Goal: Task Accomplishment & Management: Use online tool/utility

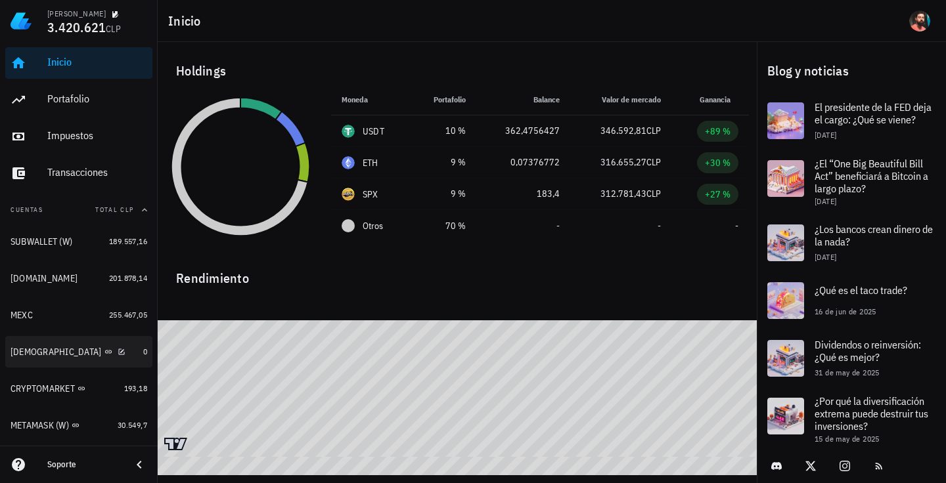
scroll to position [135, 0]
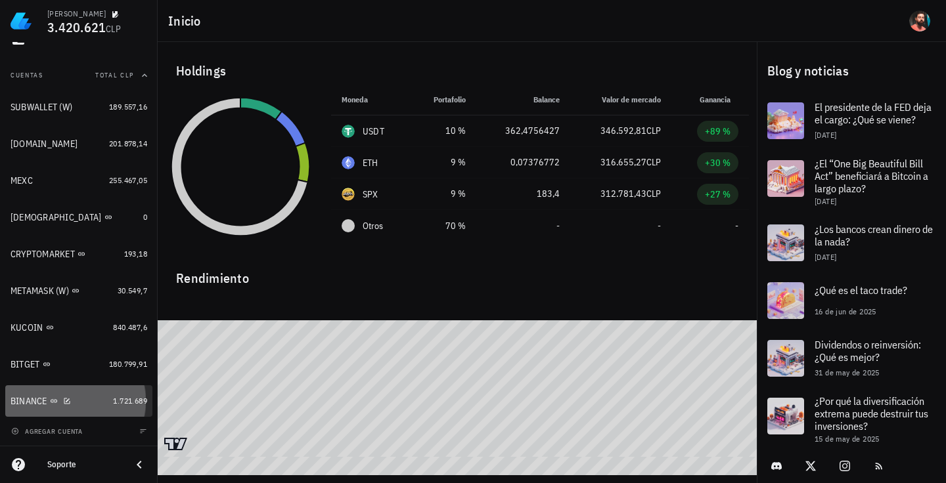
click at [77, 405] on div "BINANCE" at bounding box center [59, 401] width 97 height 12
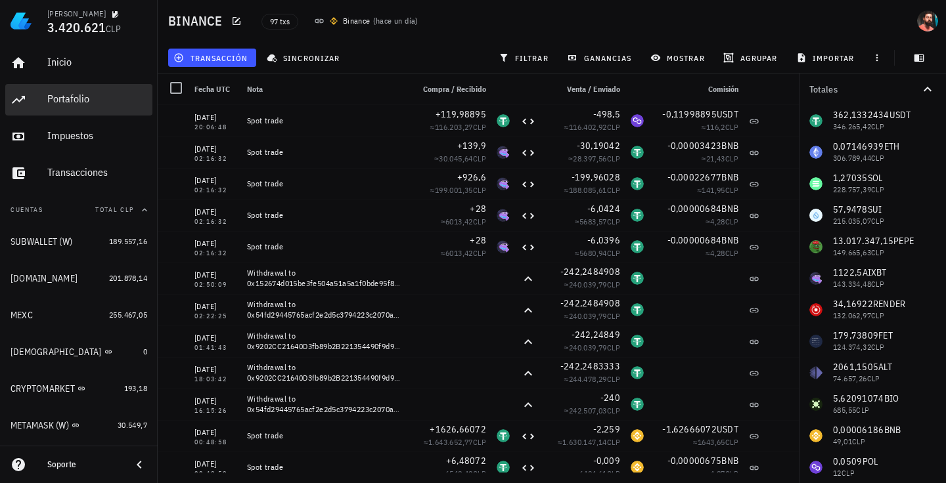
click at [114, 104] on div "Portafolio" at bounding box center [97, 99] width 100 height 12
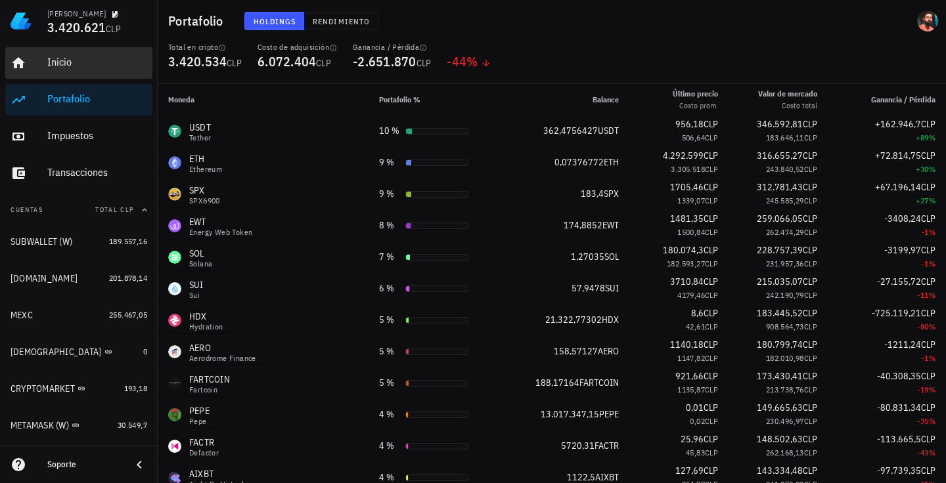
click at [63, 62] on div "Inicio" at bounding box center [97, 62] width 100 height 12
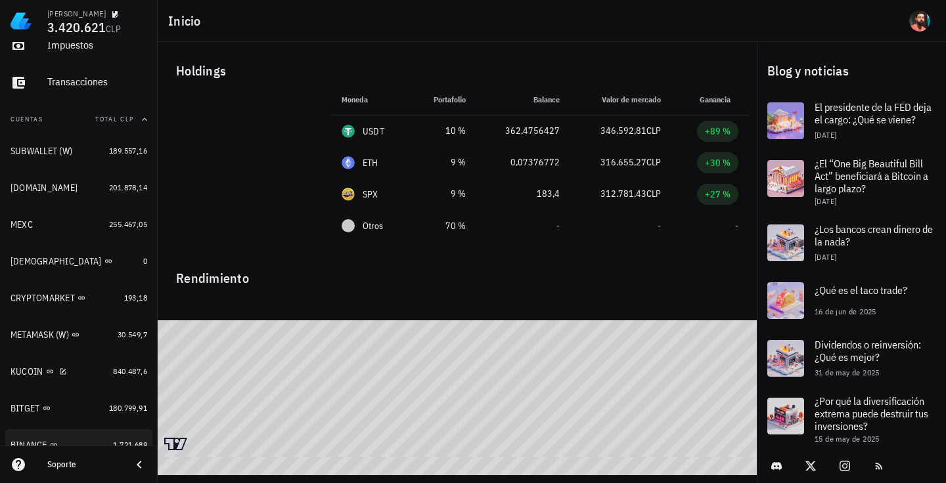
scroll to position [135, 0]
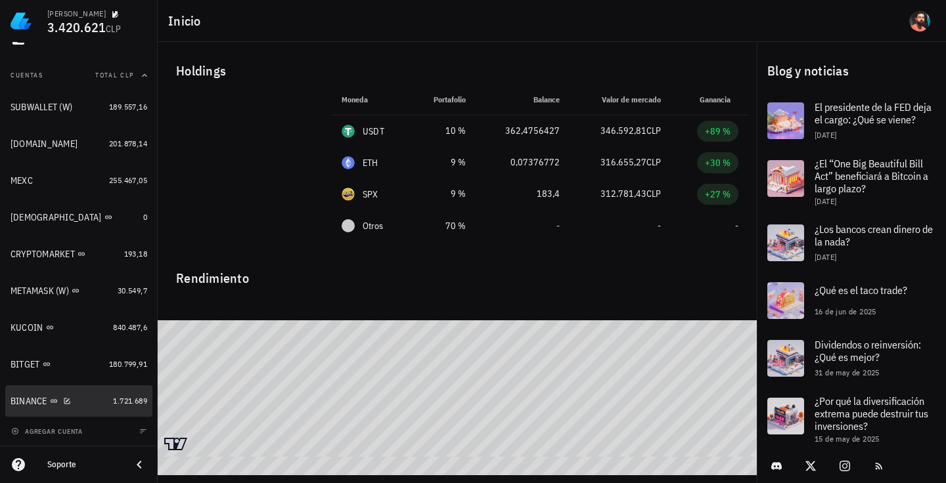
click at [30, 397] on div "BINANCE" at bounding box center [29, 401] width 37 height 11
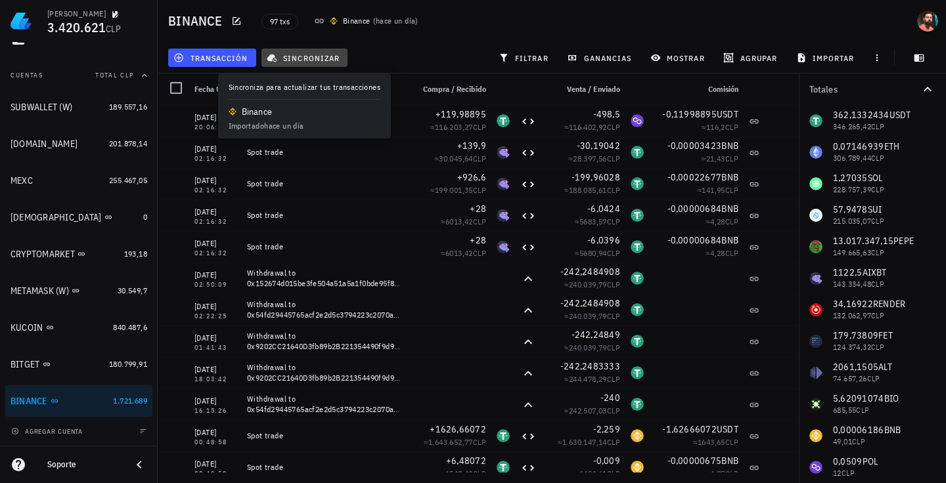
click at [308, 56] on span "sincronizar" at bounding box center [304, 58] width 70 height 11
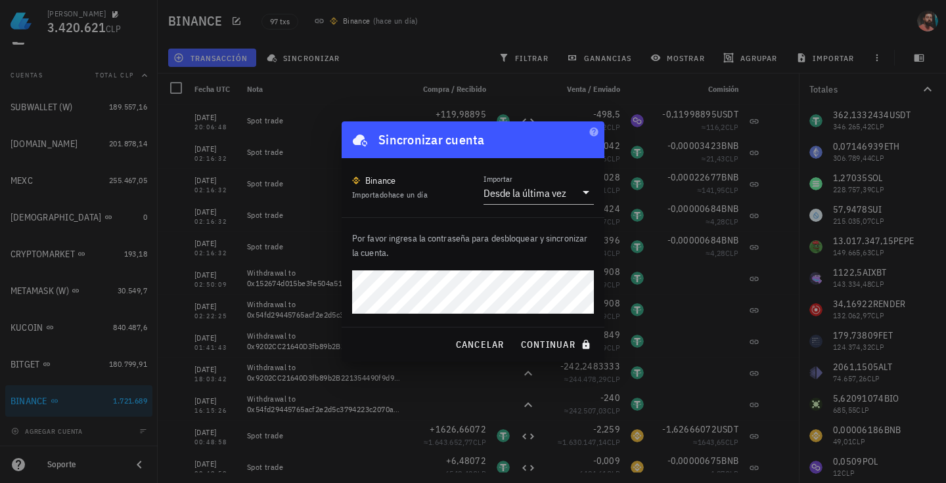
click at [515, 333] on button "continuar" at bounding box center [557, 345] width 84 height 24
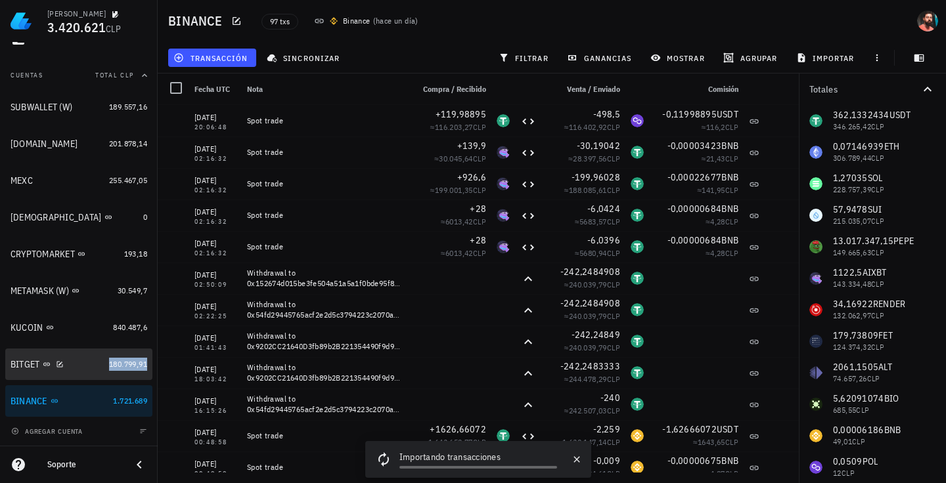
click at [120, 362] on span "180.799,91" at bounding box center [128, 364] width 38 height 10
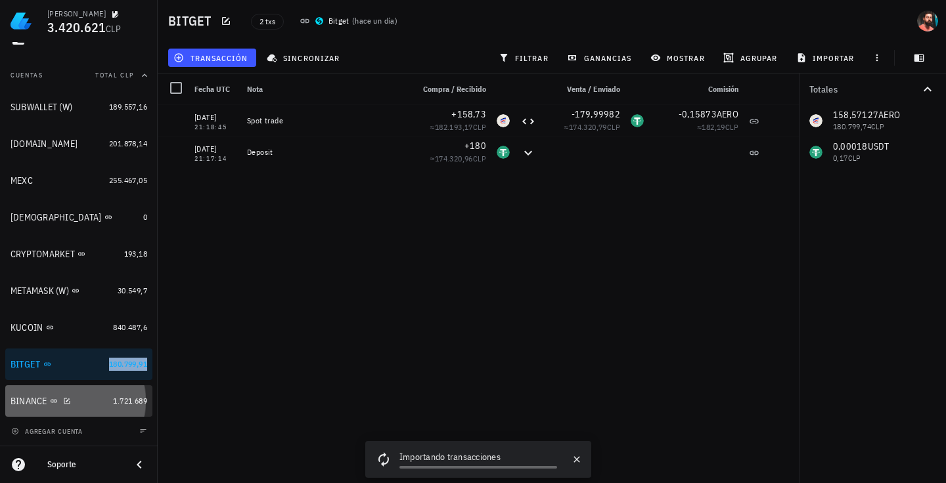
click at [93, 404] on div "BINANCE" at bounding box center [59, 401] width 97 height 12
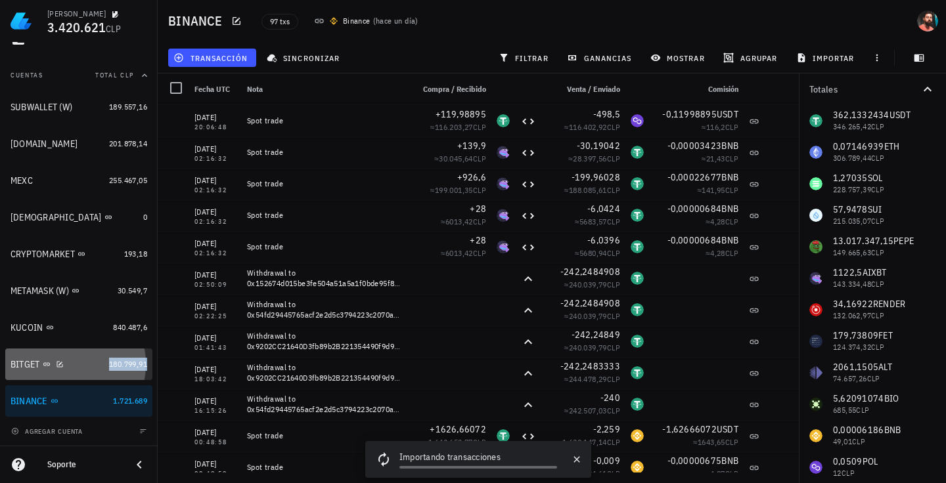
click at [91, 377] on div "BITGET" at bounding box center [57, 365] width 93 height 28
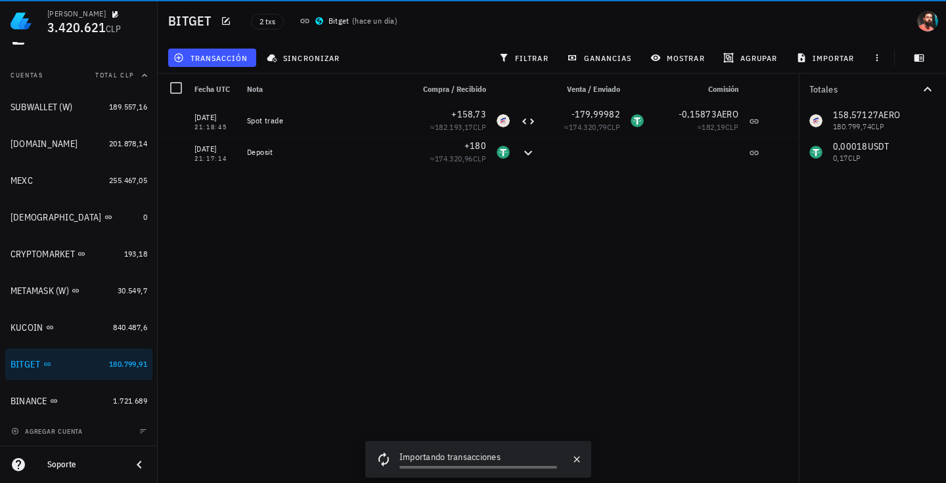
click at [339, 285] on div "11/08/2025 21:18:45 Spot trade +158,73 ≈ 182.193,17 CLP -179,99982 ≈ 174.320,79…" at bounding box center [478, 289] width 641 height 368
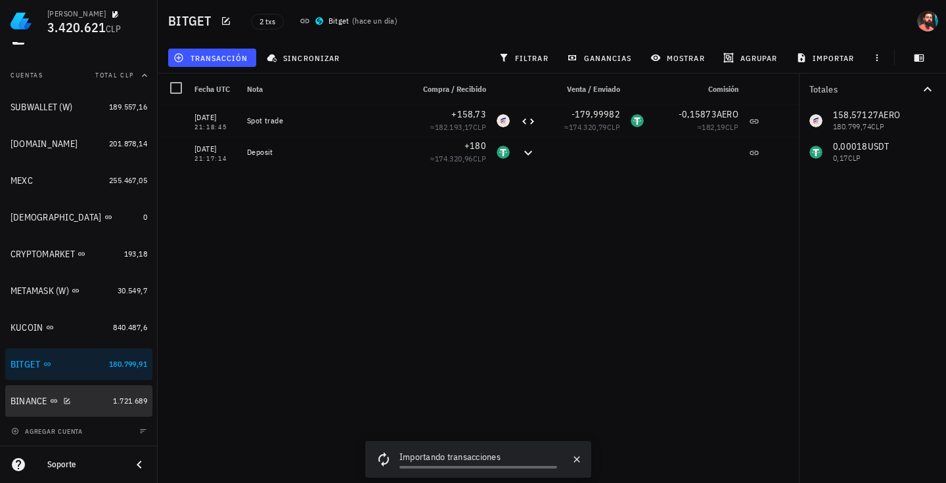
click at [83, 407] on div "BINANCE" at bounding box center [59, 401] width 97 height 12
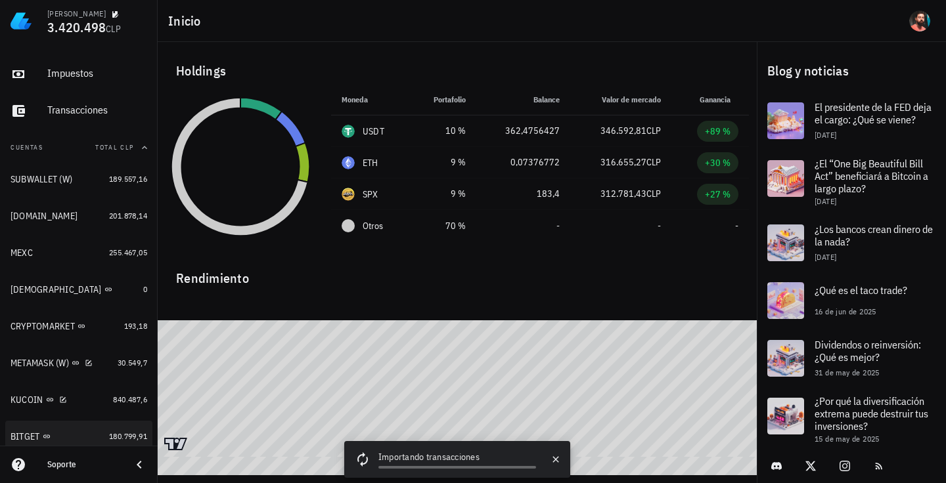
scroll to position [131, 0]
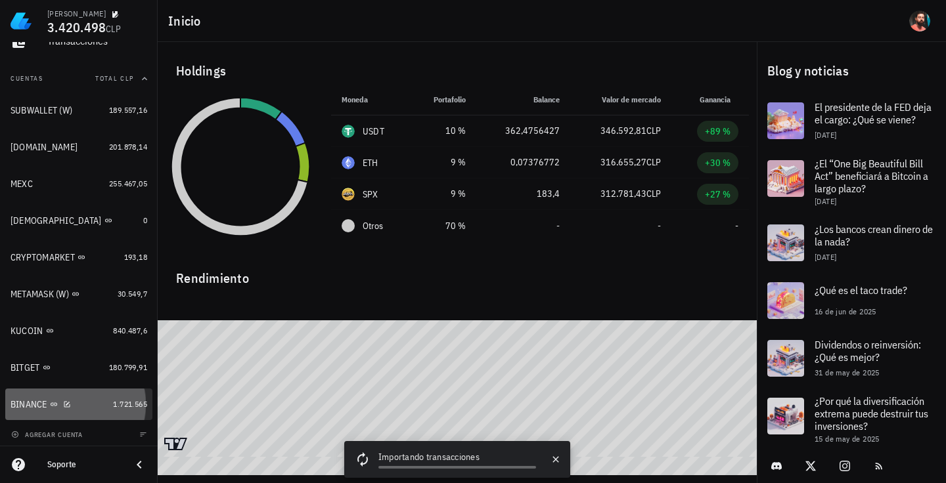
click at [95, 405] on div "BINANCE" at bounding box center [59, 405] width 97 height 12
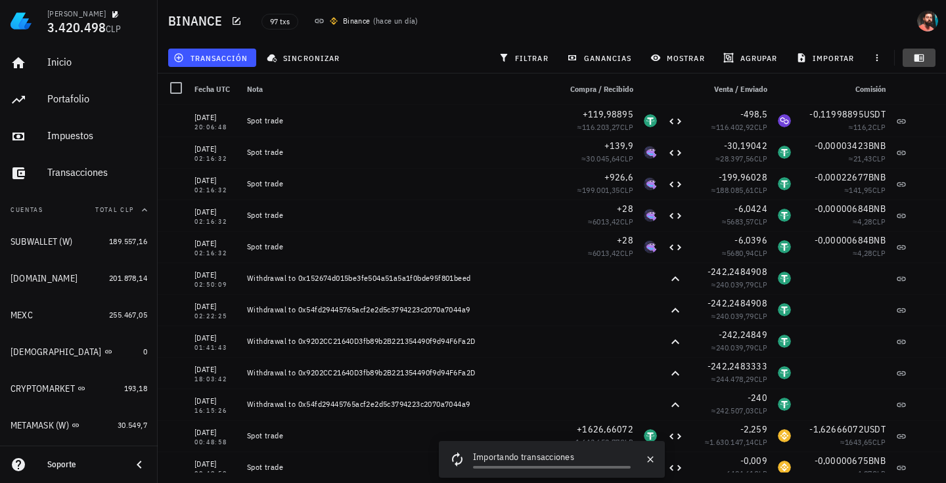
click at [672, 56] on icon "button" at bounding box center [918, 58] width 11 height 11
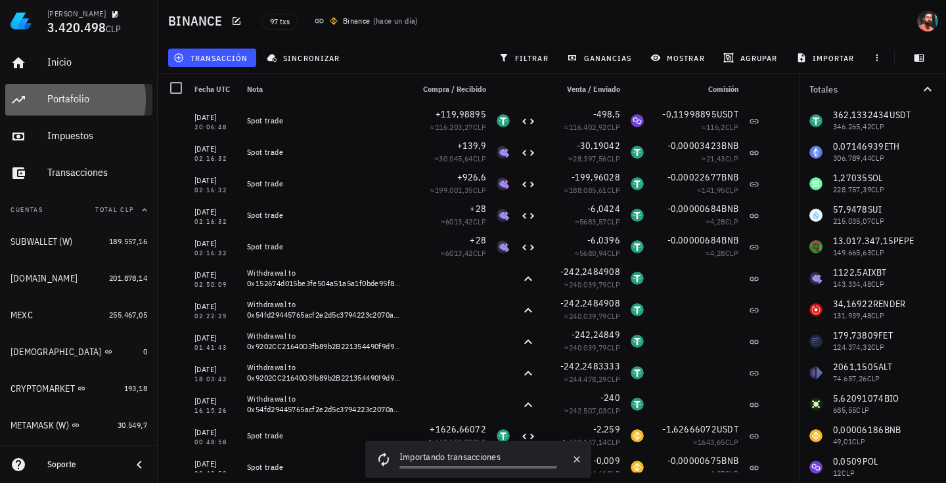
click at [57, 95] on div "Portafolio" at bounding box center [97, 99] width 100 height 12
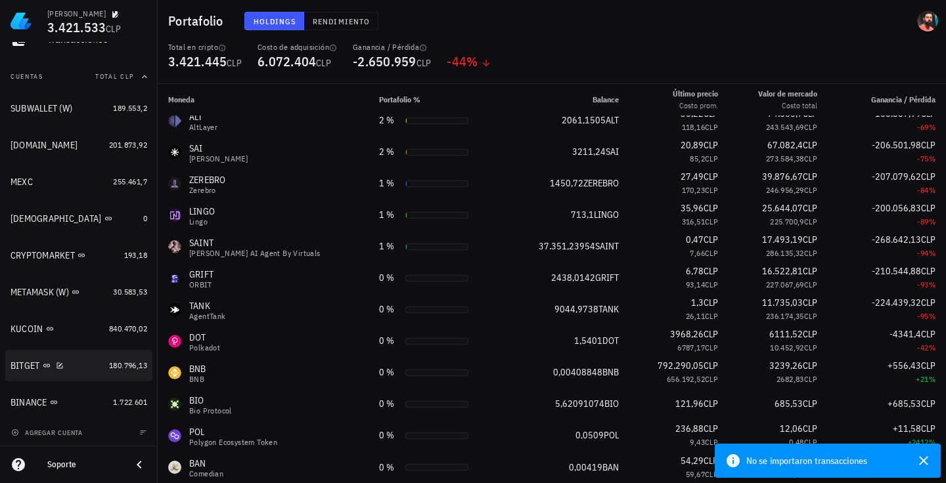
scroll to position [135, 0]
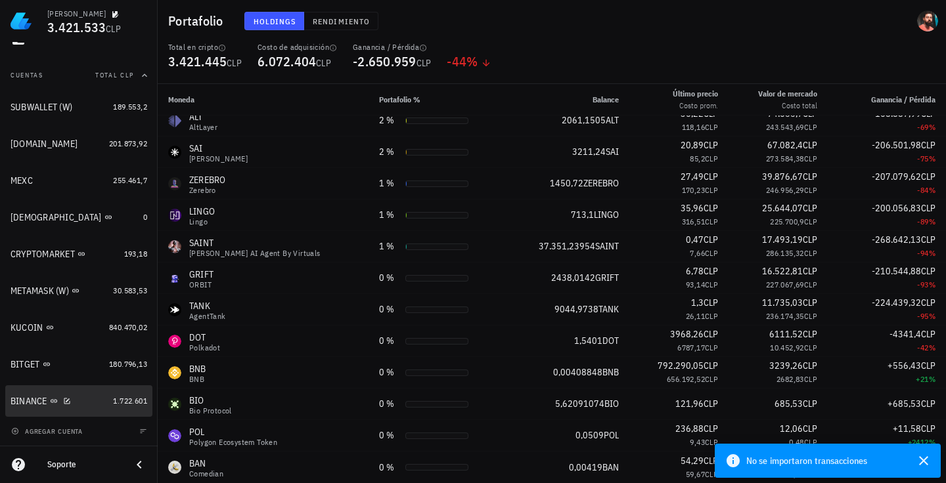
click at [106, 392] on link "BINANCE 1.722.601" at bounding box center [78, 401] width 147 height 32
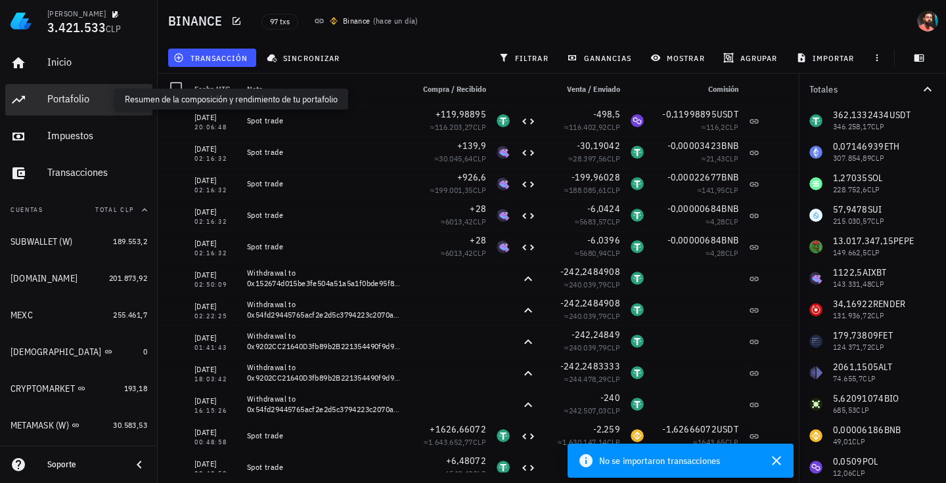
click at [95, 93] on div "Portafolio" at bounding box center [97, 99] width 100 height 12
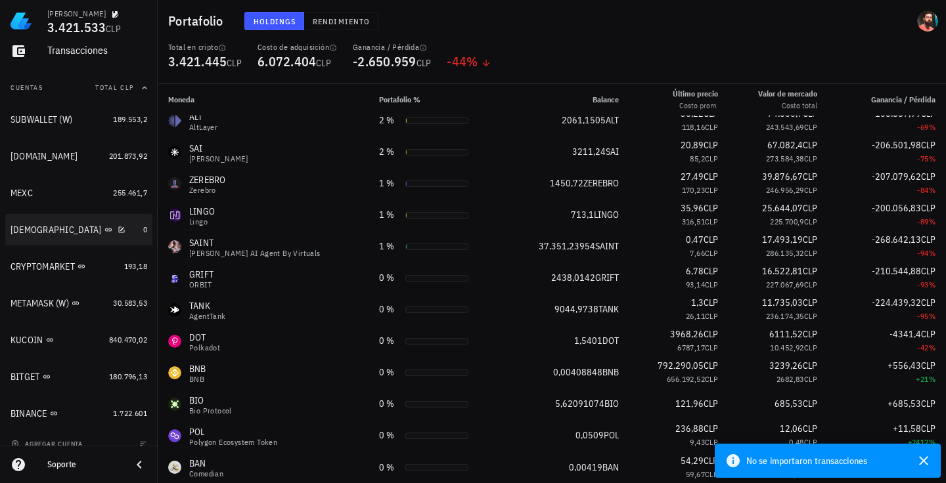
scroll to position [127, 0]
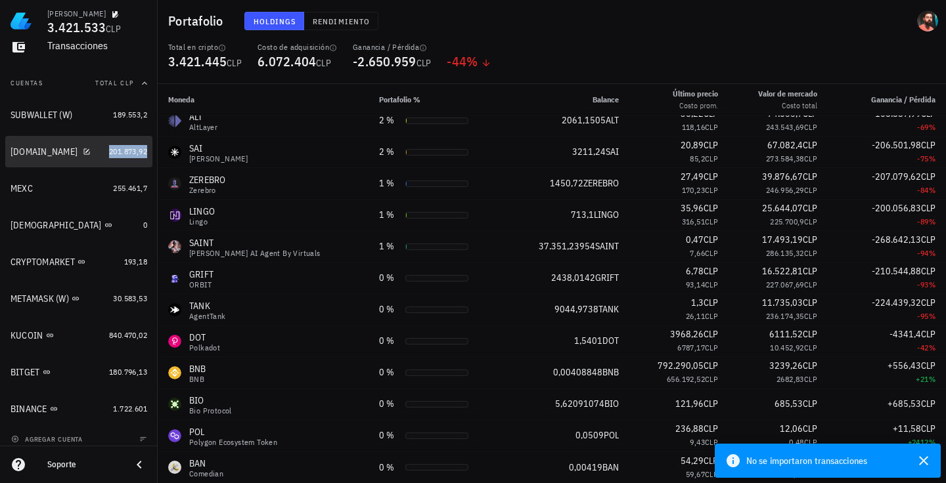
click at [109, 148] on span "201.873,92" at bounding box center [128, 151] width 38 height 10
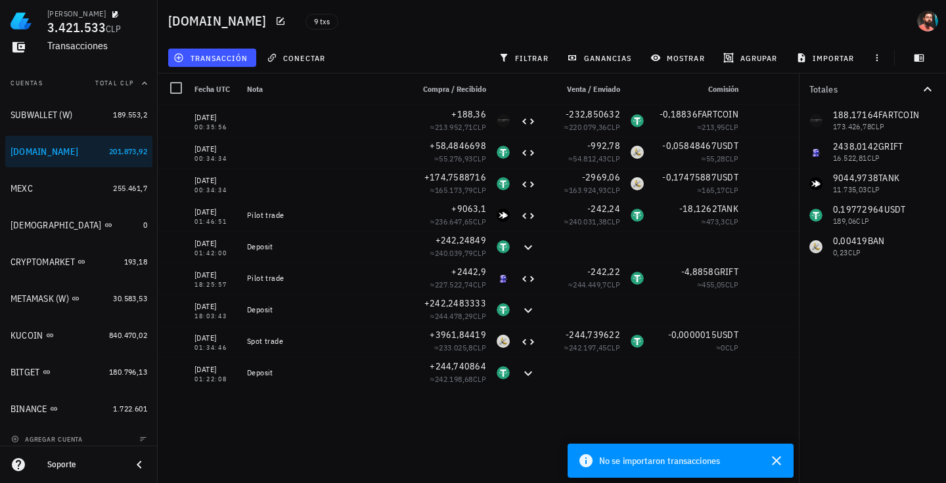
click at [225, 426] on div "[DATE] 00:35:56 +188,36 ≈ 213.952,71 CLP -232,850632 ≈ 220.079,36 CLP -0,18836 …" at bounding box center [478, 289] width 641 height 368
click at [87, 401] on div "BINANCE" at bounding box center [59, 409] width 97 height 28
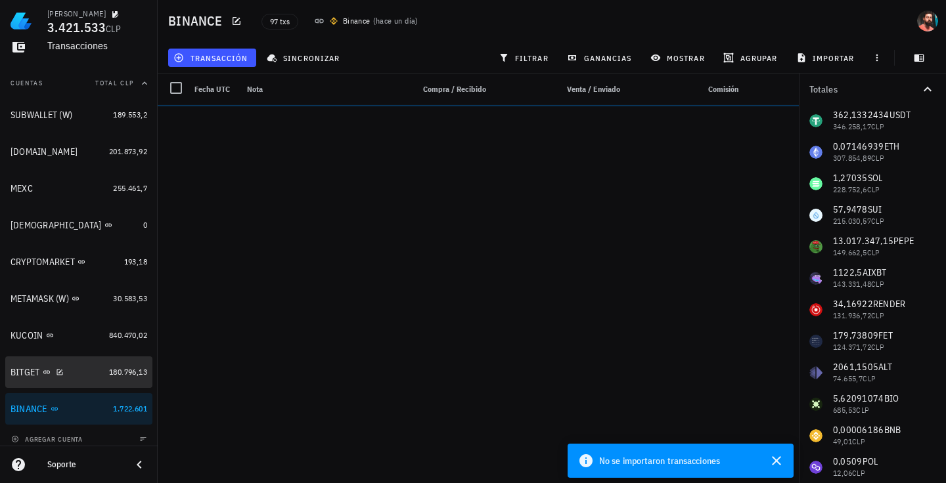
click at [97, 381] on link "BITGET 180.796,13" at bounding box center [78, 373] width 147 height 32
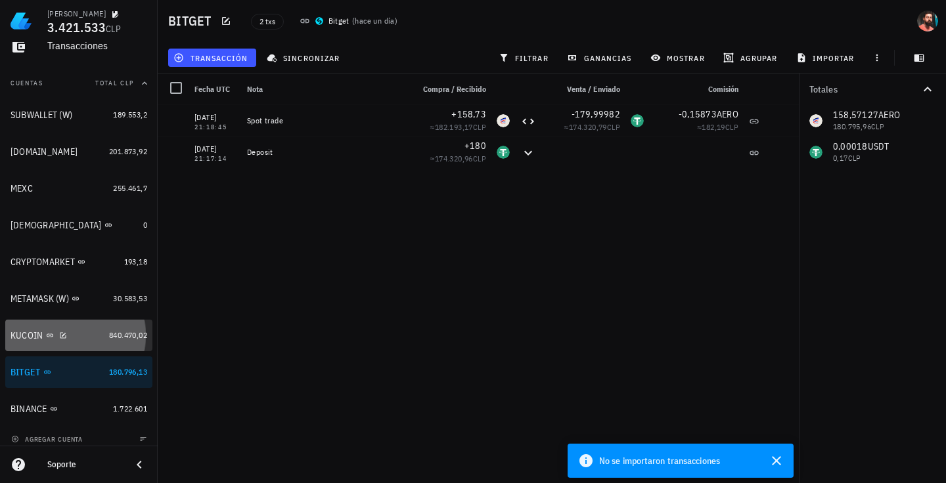
click at [90, 330] on div "KUCOIN" at bounding box center [57, 336] width 93 height 12
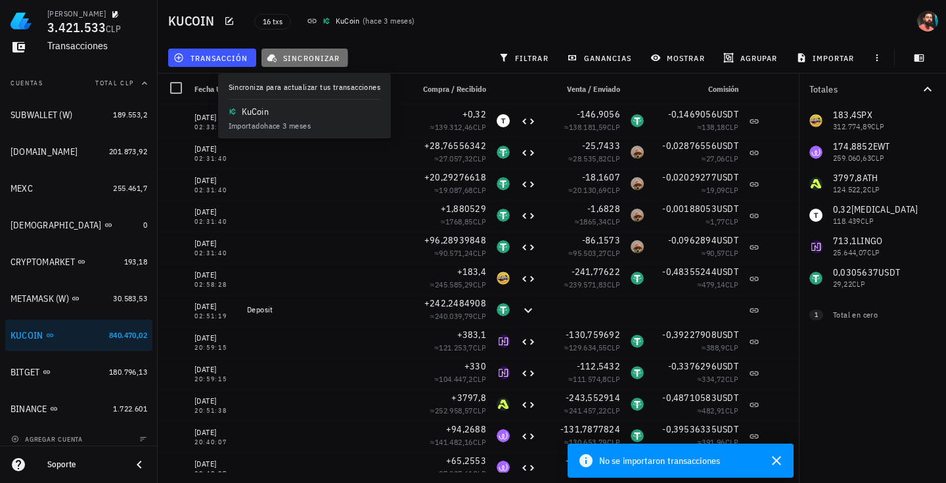
click at [307, 58] on span "sincronizar" at bounding box center [304, 58] width 70 height 11
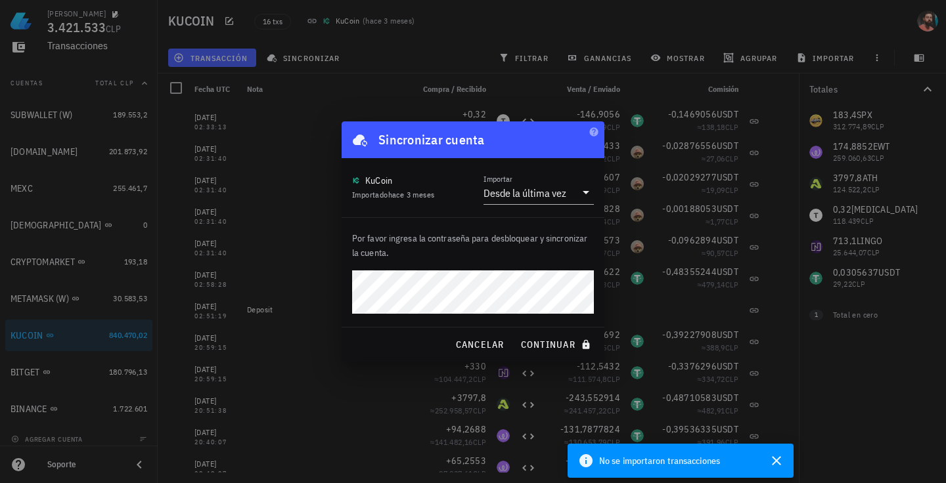
click at [515, 333] on button "continuar" at bounding box center [557, 345] width 84 height 24
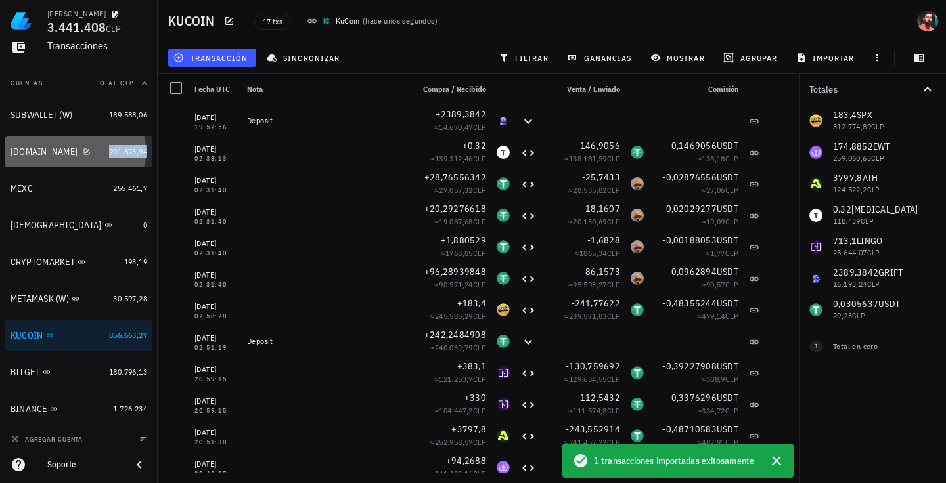
click at [112, 153] on span "201.873,94" at bounding box center [128, 151] width 38 height 10
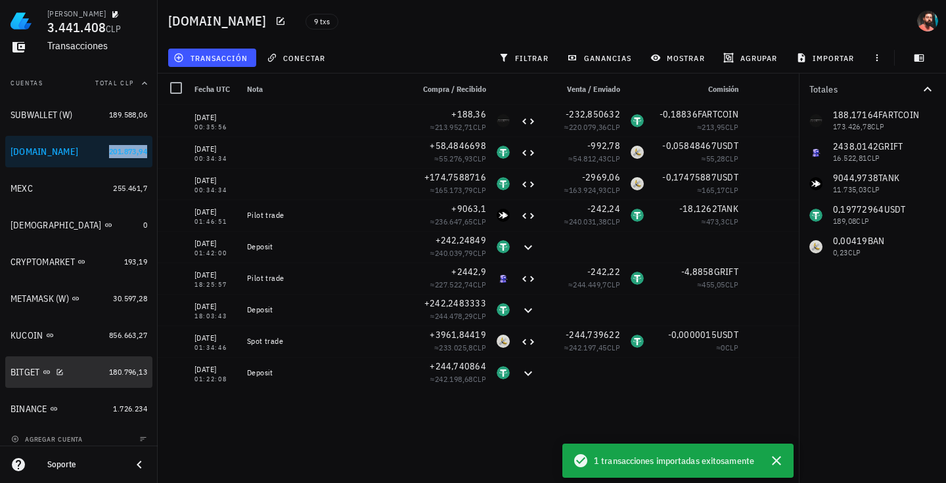
click at [89, 362] on div "BITGET" at bounding box center [57, 373] width 93 height 28
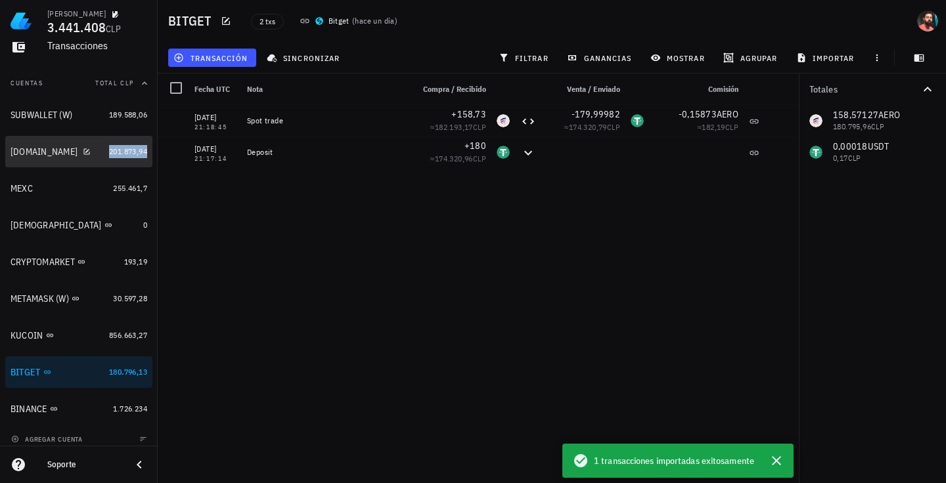
click at [68, 157] on div "[DOMAIN_NAME]" at bounding box center [57, 152] width 93 height 12
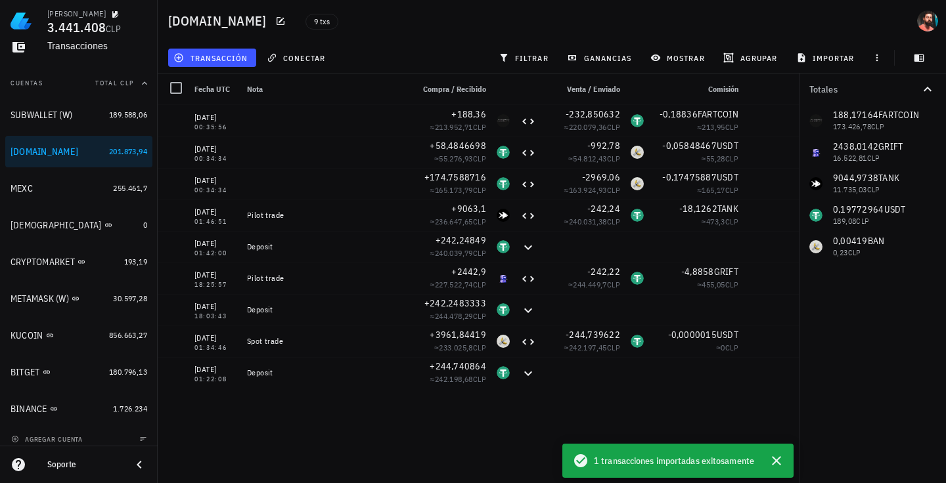
click at [317, 403] on div "[DATE] 00:35:56 +188,36 ≈ 213.952,71 CLP -232,850632 ≈ 220.079,36 CLP -0,18836 …" at bounding box center [478, 289] width 641 height 368
click at [297, 60] on span "conectar" at bounding box center [297, 58] width 56 height 11
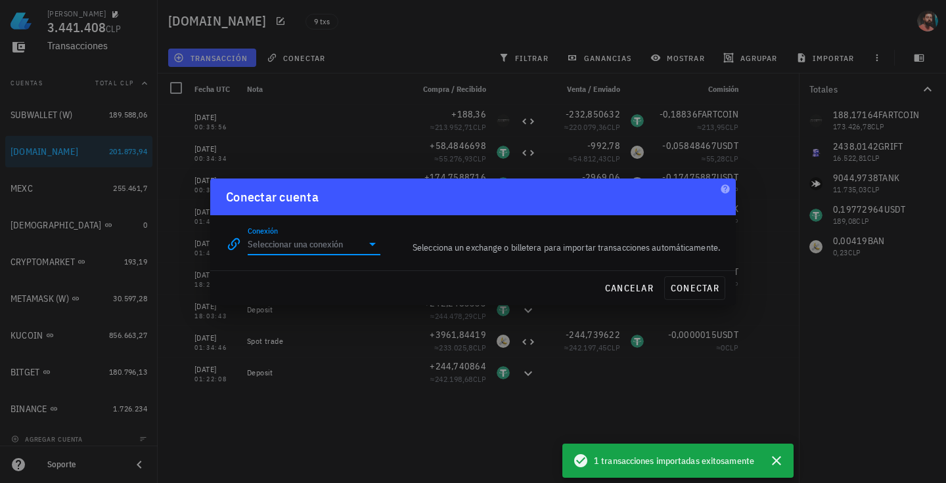
click at [295, 240] on input "Conexión" at bounding box center [305, 244] width 114 height 21
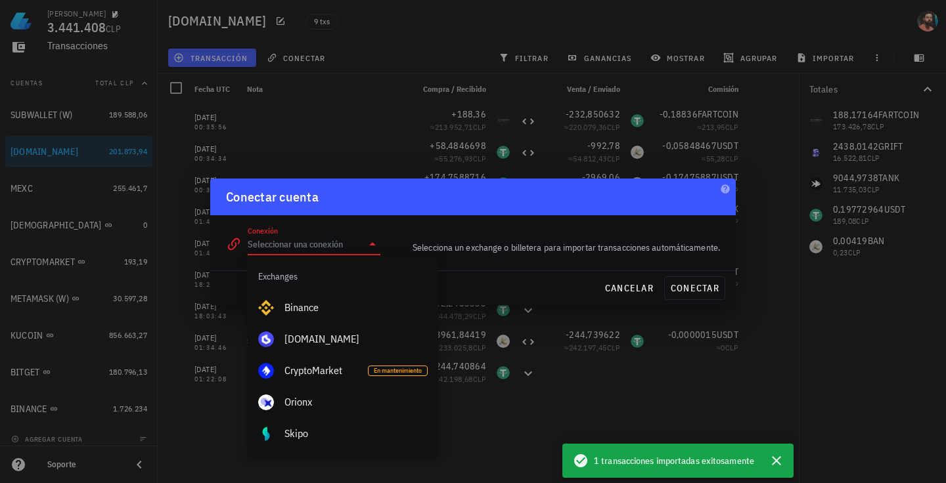
click at [483, 418] on div at bounding box center [473, 241] width 946 height 483
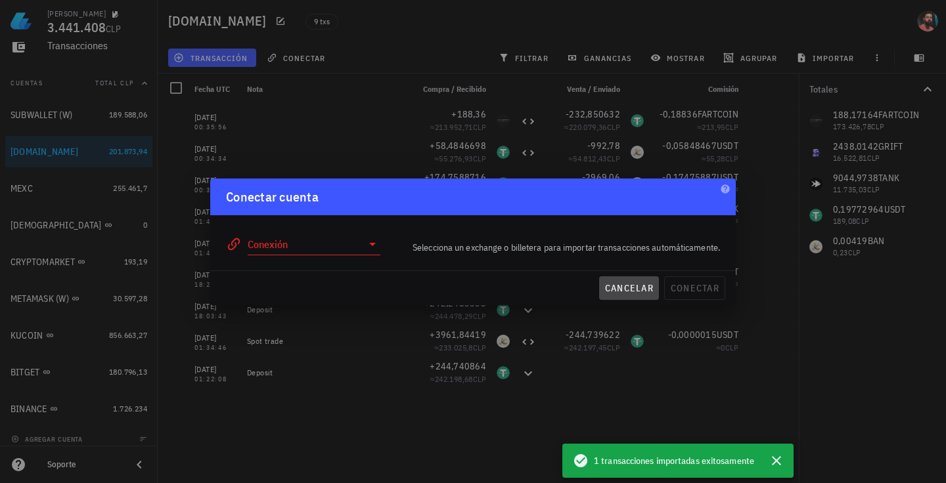
click at [644, 289] on span "cancelar" at bounding box center [628, 288] width 49 height 12
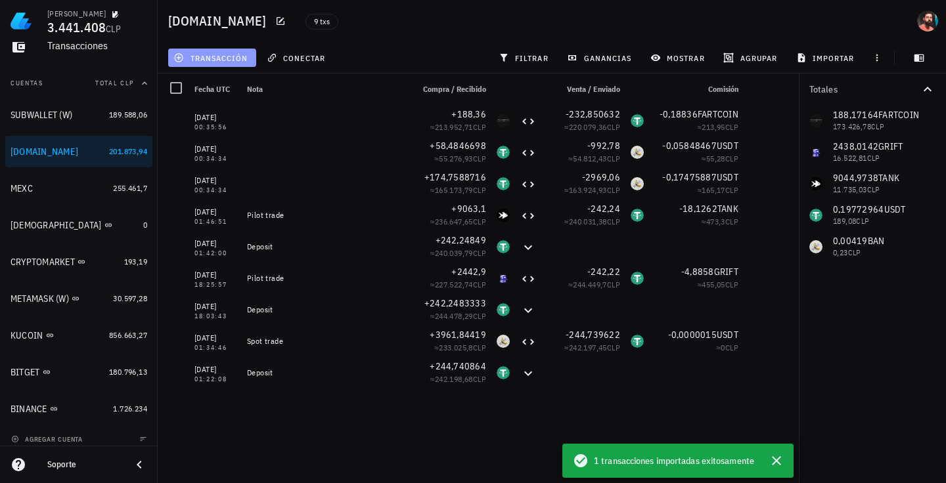
click at [186, 60] on span "transacción" at bounding box center [212, 58] width 72 height 11
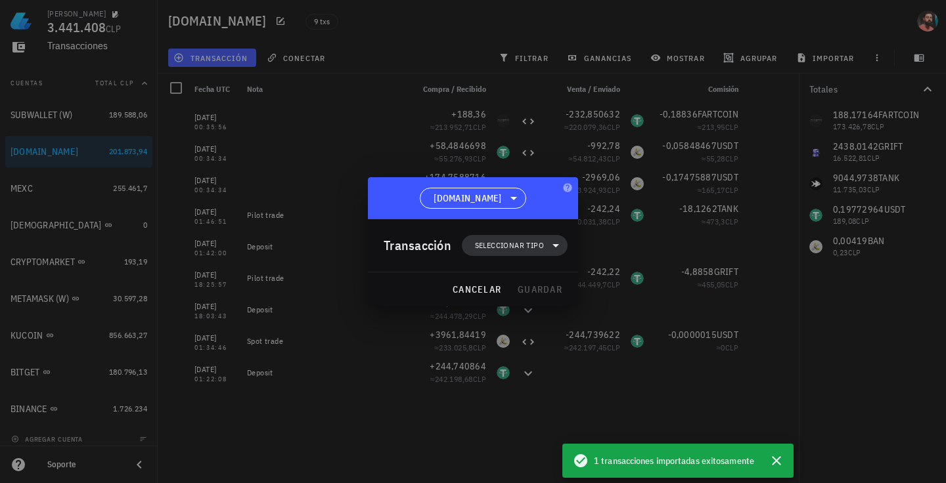
click at [491, 244] on span "Seleccionar tipo" at bounding box center [509, 245] width 69 height 13
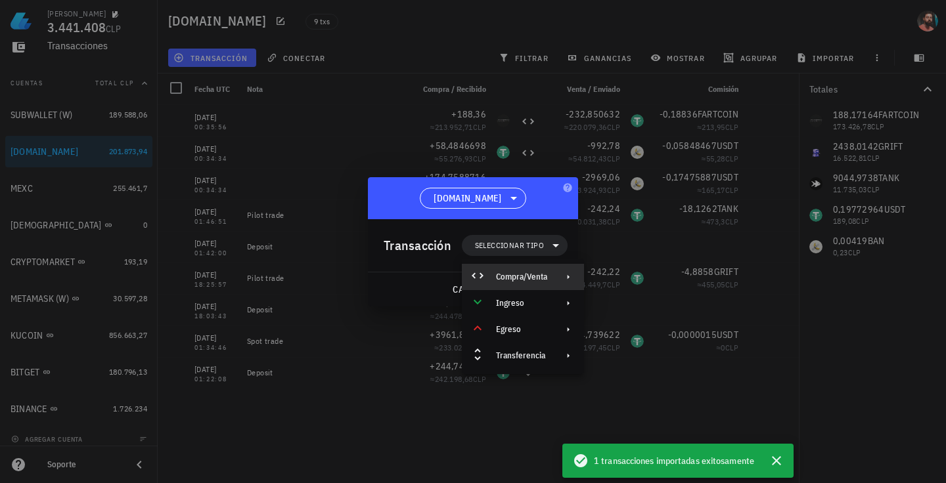
click at [569, 274] on icon at bounding box center [568, 277] width 11 height 11
click at [568, 310] on div "Ingreso" at bounding box center [523, 303] width 122 height 26
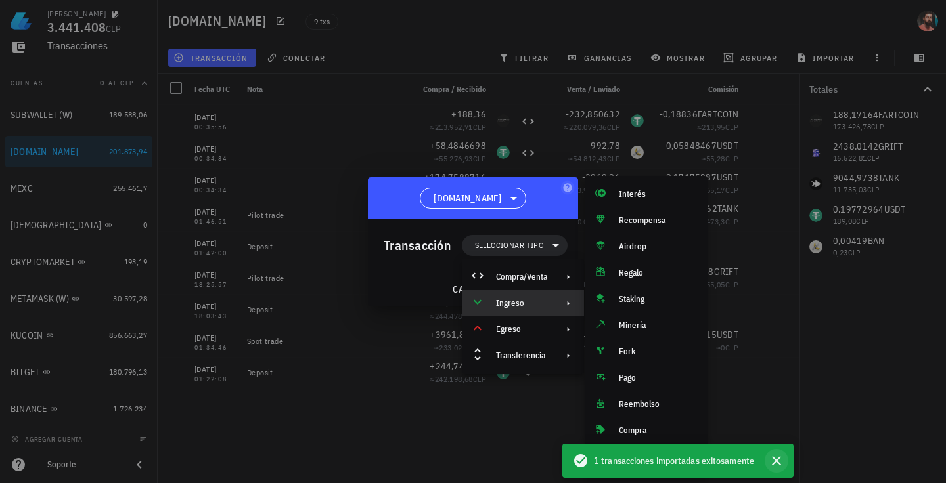
click at [672, 465] on icon "button" at bounding box center [776, 461] width 16 height 16
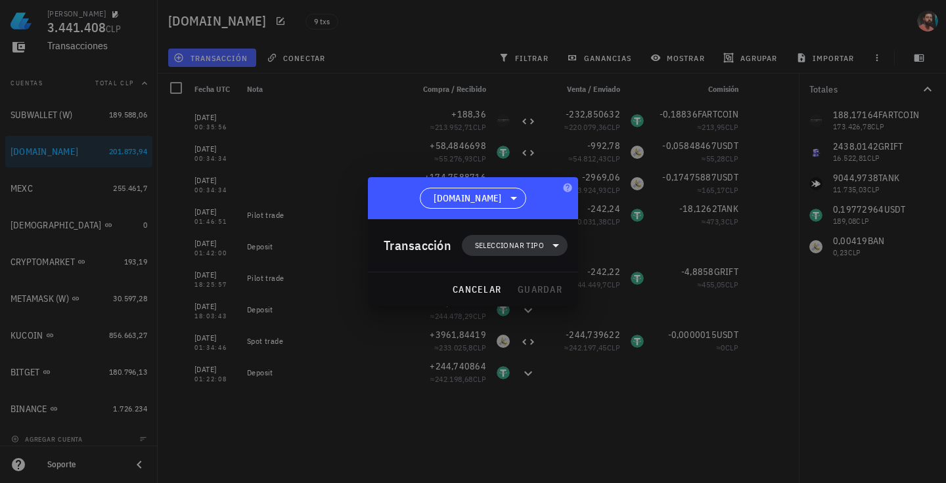
click at [494, 246] on span "Seleccionar tipo" at bounding box center [509, 245] width 69 height 13
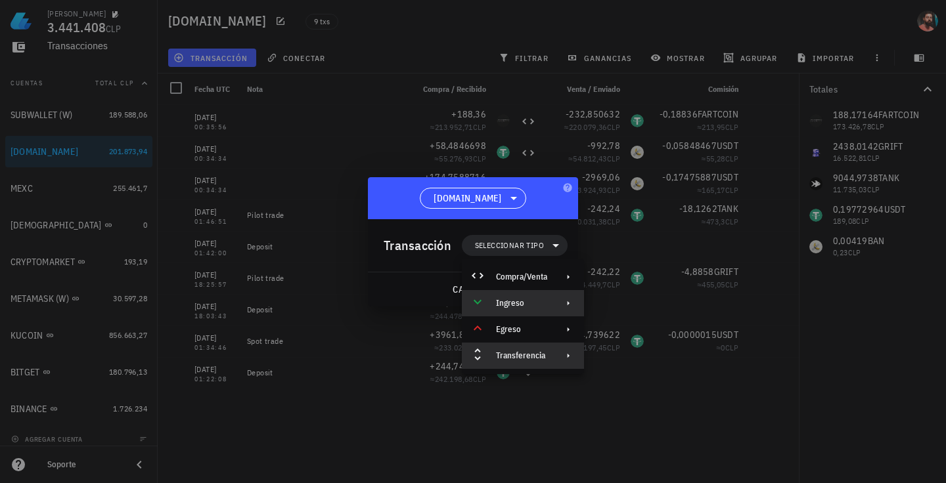
click at [519, 358] on div "Transferencia" at bounding box center [521, 356] width 51 height 11
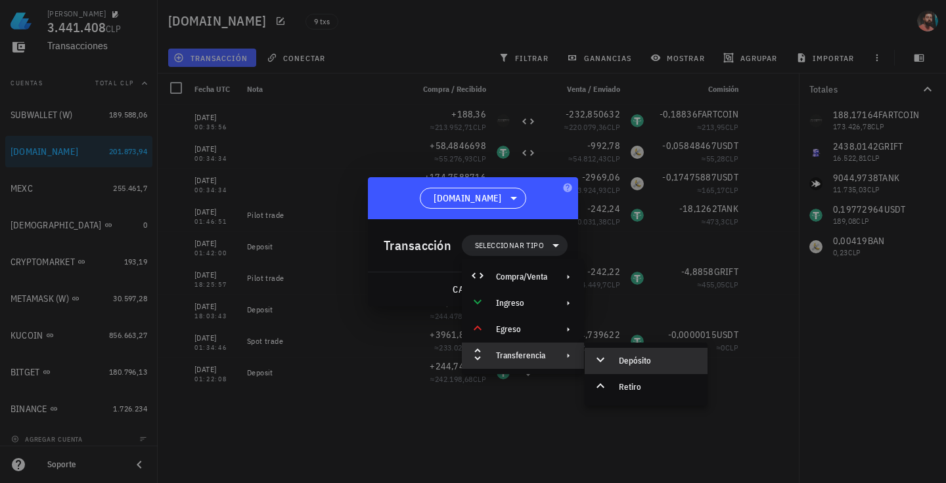
click at [611, 361] on div "Depósito" at bounding box center [645, 361] width 123 height 26
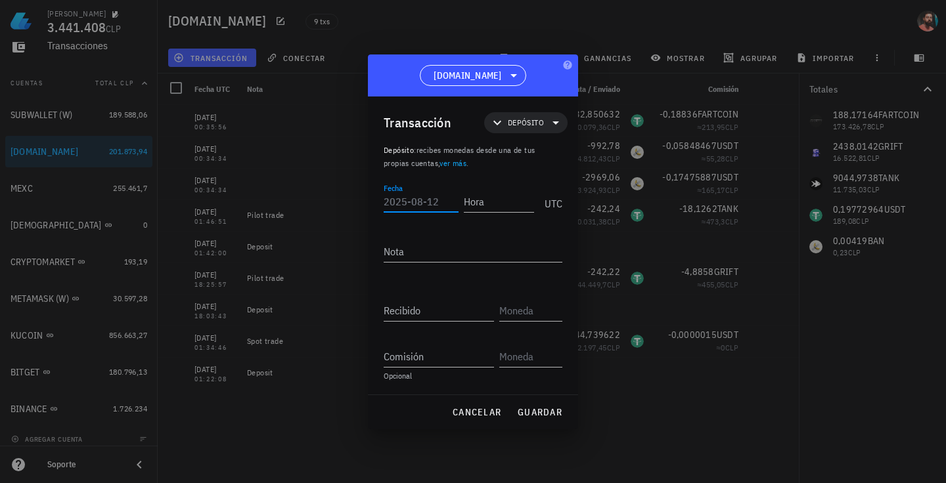
click at [422, 197] on input "Fecha" at bounding box center [420, 201] width 75 height 21
click at [489, 417] on span "cancelar" at bounding box center [476, 412] width 49 height 12
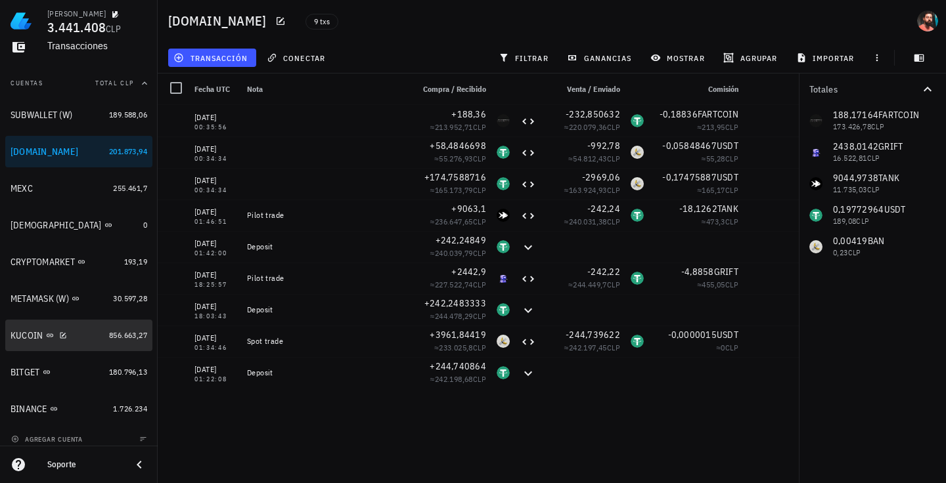
click at [87, 326] on div "KUCOIN" at bounding box center [57, 336] width 93 height 28
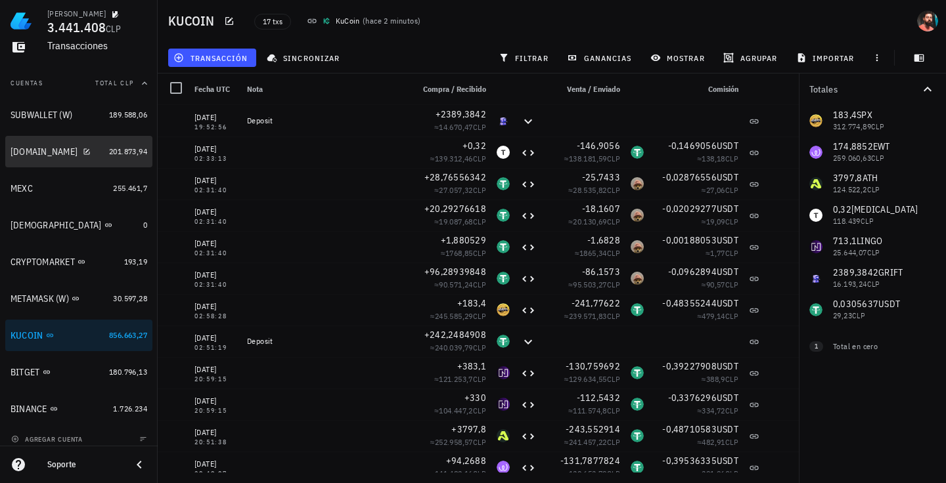
click at [87, 148] on div "[DOMAIN_NAME]" at bounding box center [57, 152] width 93 height 12
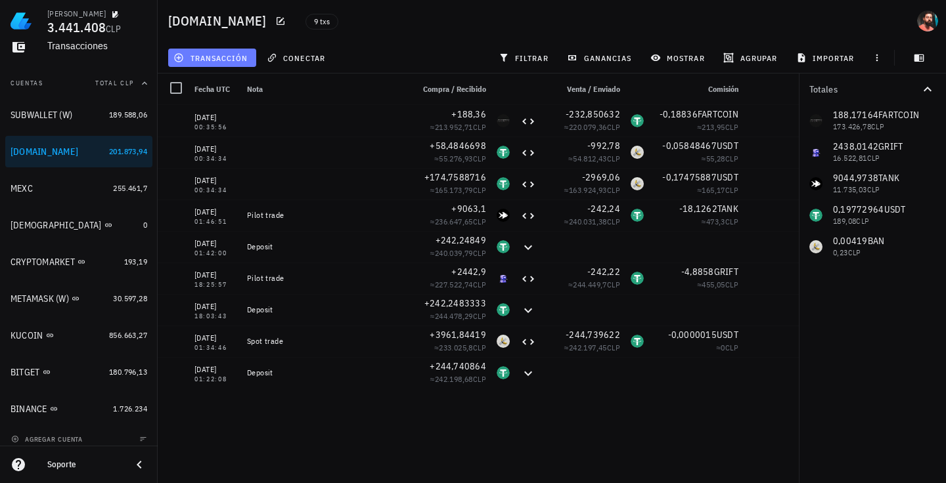
click at [221, 60] on span "transacción" at bounding box center [212, 58] width 72 height 11
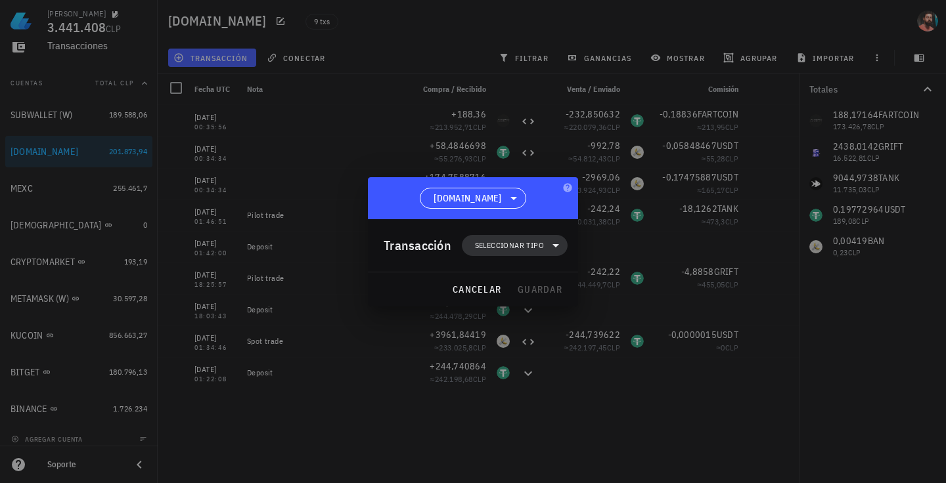
click at [483, 240] on span "Seleccionar tipo" at bounding box center [509, 245] width 69 height 13
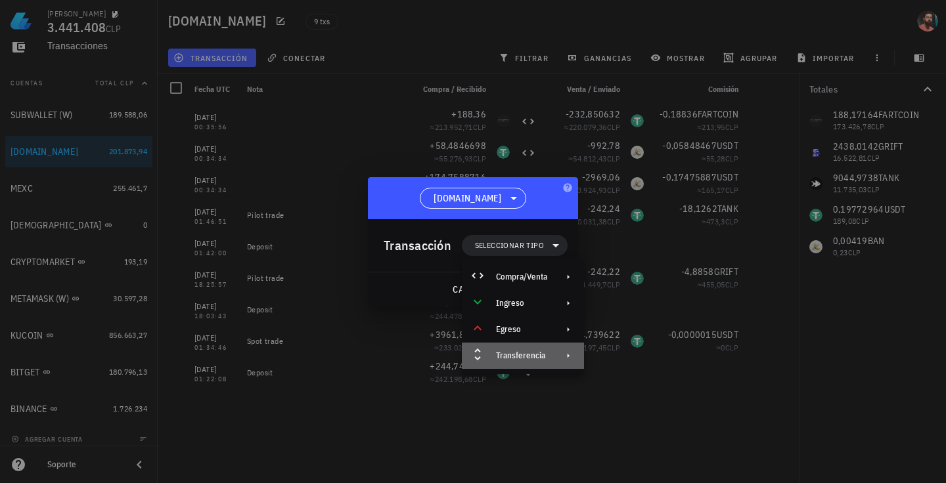
click at [504, 353] on div "Transferencia" at bounding box center [521, 356] width 51 height 11
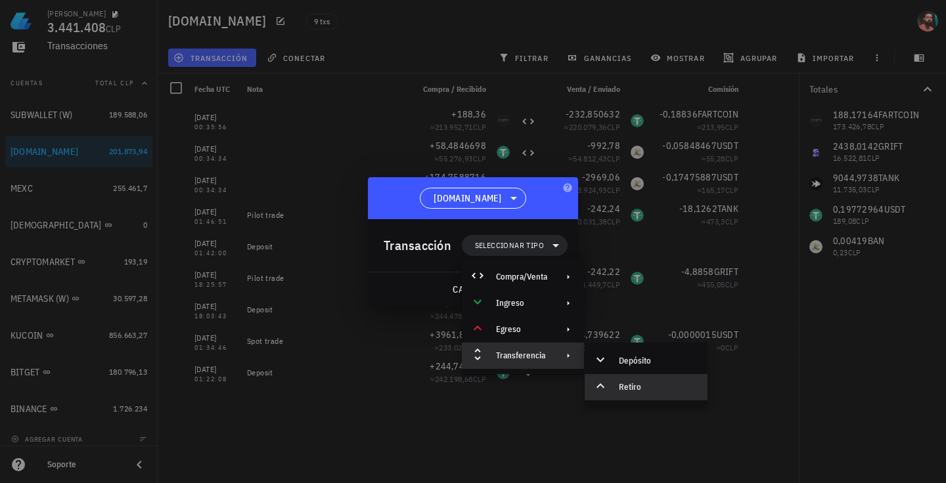
click at [637, 378] on div "Retiro" at bounding box center [645, 387] width 123 height 26
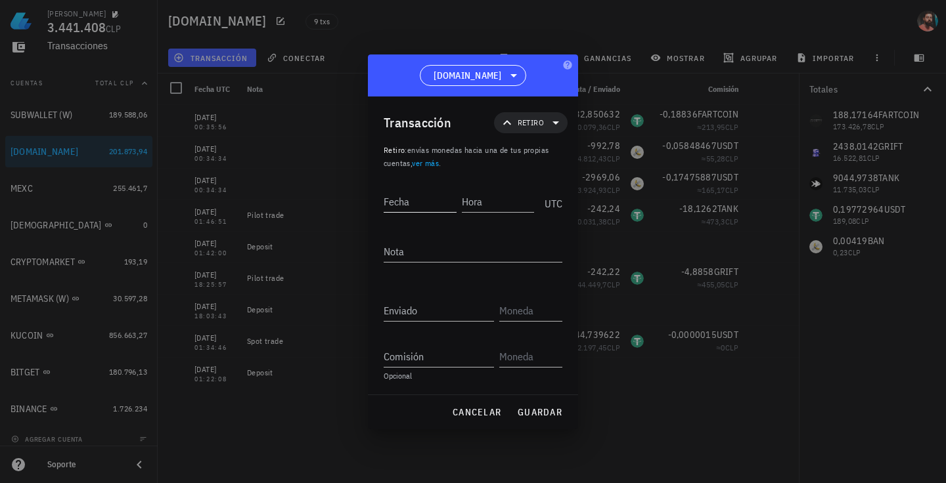
click at [403, 204] on input "Fecha" at bounding box center [419, 201] width 73 height 21
click at [424, 208] on input "Fecha" at bounding box center [418, 201] width 70 height 21
type input "[DATE]"
click at [498, 203] on input "Hora" at bounding box center [496, 201] width 75 height 21
type input "15:49:33"
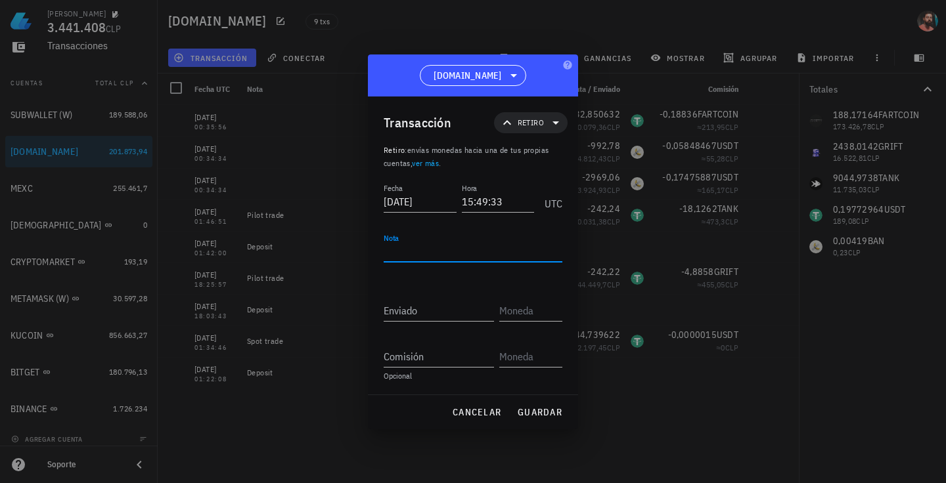
click at [462, 249] on textarea "Nota" at bounding box center [472, 251] width 179 height 21
type textarea "Retiro"
click at [435, 304] on input "Enviado" at bounding box center [438, 310] width 110 height 21
click at [395, 313] on input "Enviado" at bounding box center [438, 310] width 110 height 21
click at [411, 315] on input "Enviado" at bounding box center [438, 310] width 110 height 21
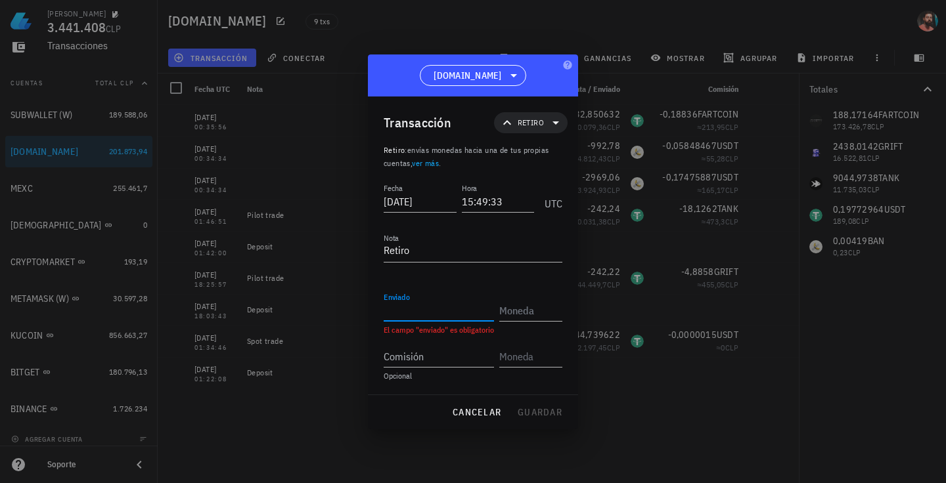
click at [385, 316] on input "Enviado" at bounding box center [438, 310] width 110 height 21
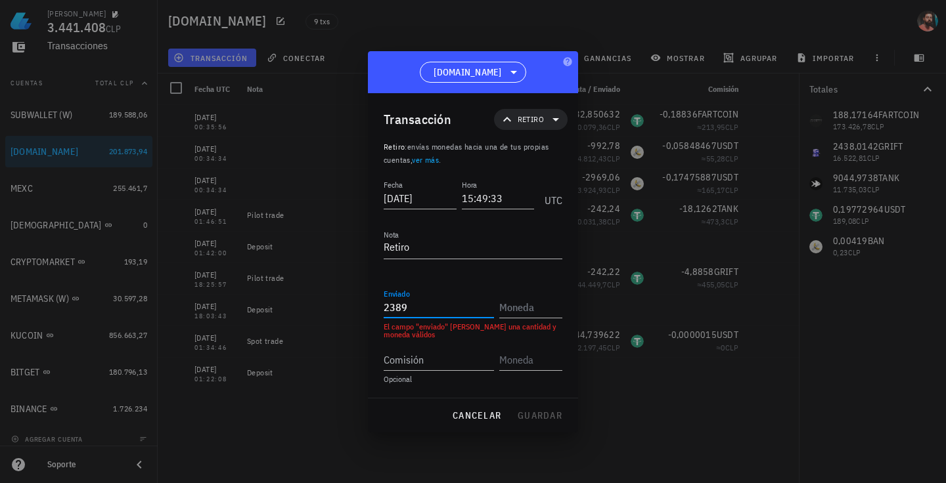
click at [418, 313] on input "2389" at bounding box center [438, 307] width 110 height 21
click at [418, 308] on input "2389" at bounding box center [438, 307] width 110 height 21
type input "2.389,3842"
click at [504, 311] on input "text" at bounding box center [529, 307] width 60 height 21
click at [502, 314] on input "text" at bounding box center [529, 307] width 60 height 21
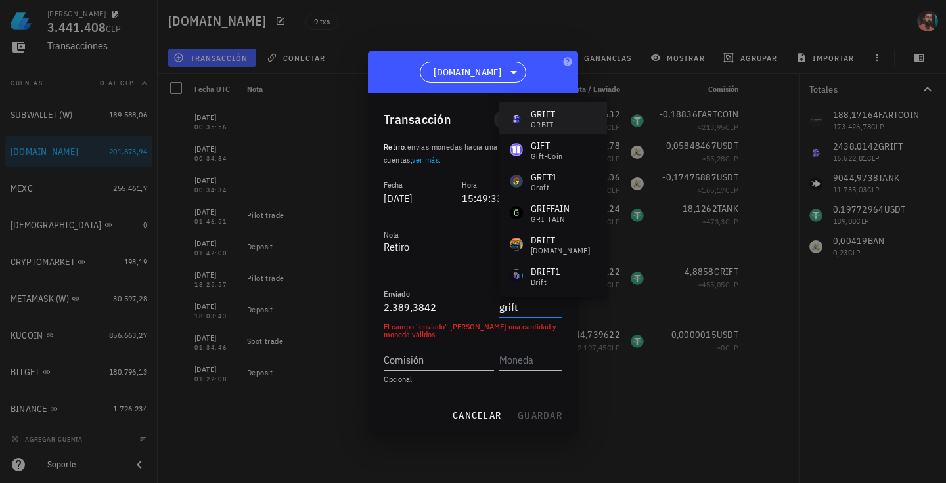
click at [556, 113] on div "GRIFT ORBIT" at bounding box center [553, 118] width 108 height 32
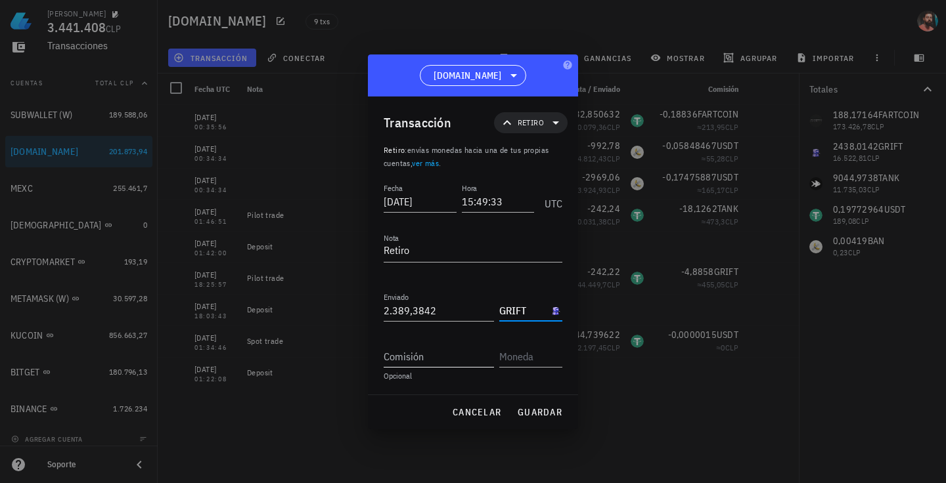
type input "GRIFT"
click at [420, 351] on input "Comisión" at bounding box center [438, 356] width 110 height 21
click at [424, 251] on textarea "Retiro" at bounding box center [472, 251] width 179 height 21
click at [428, 353] on input "Comisión" at bounding box center [438, 356] width 110 height 21
type input "48,63"
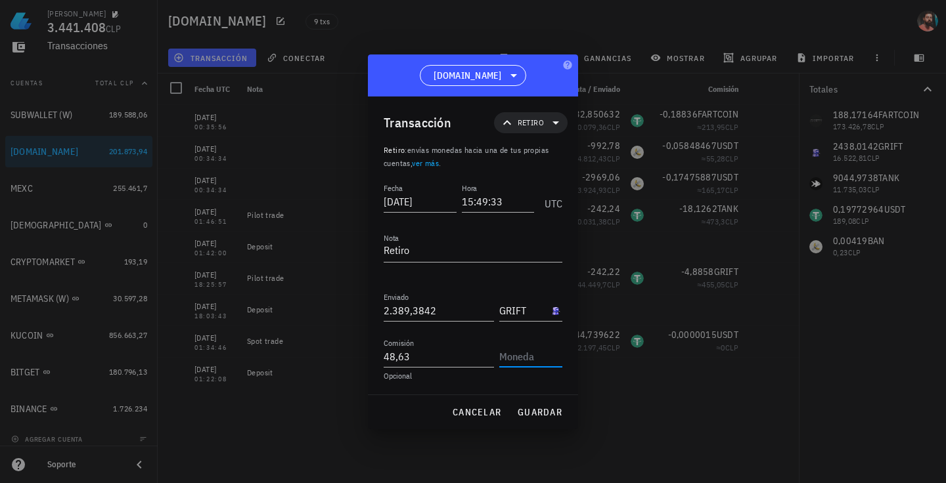
click at [515, 349] on input "text" at bounding box center [529, 356] width 60 height 21
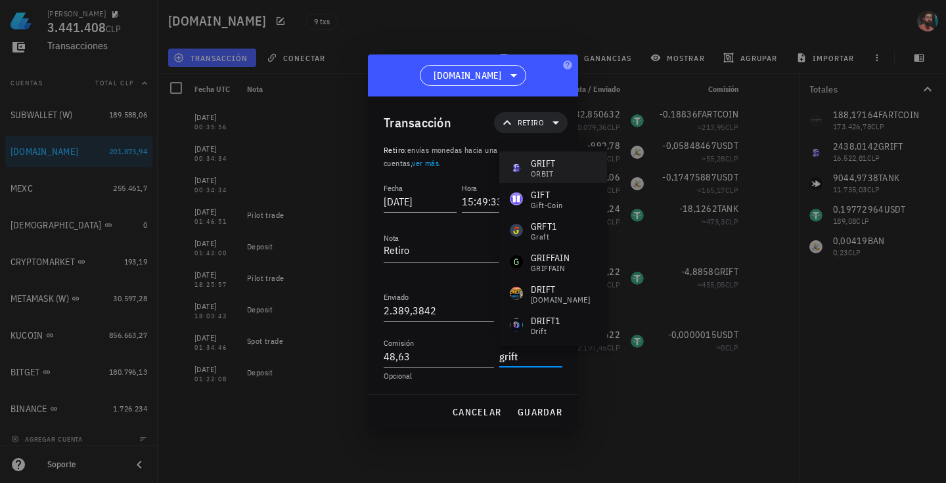
click at [553, 179] on div "GRIFT ORBIT" at bounding box center [553, 168] width 108 height 32
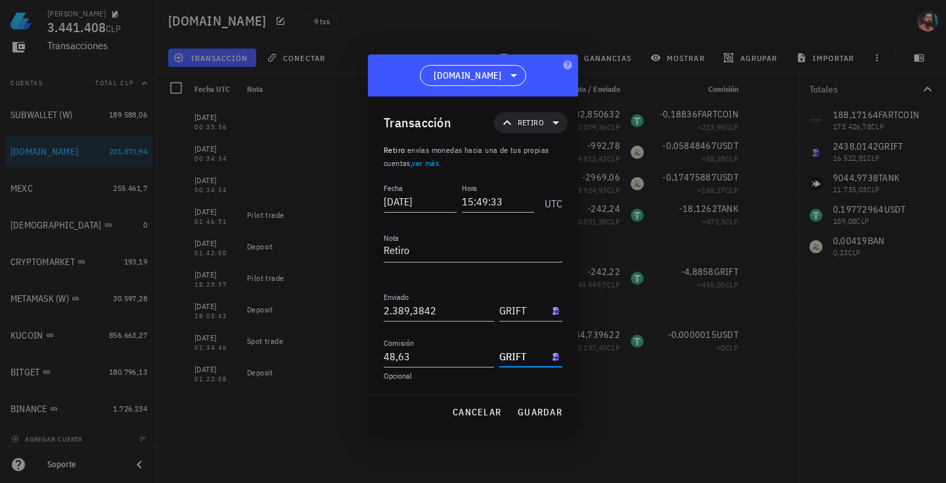
type input "GRIFT"
click at [425, 386] on div "Fecha [DATE] Hora 15:49:33 UTC Nota Retiro Recibido Enviado 2.389,3842 GRIFT Co…" at bounding box center [472, 288] width 179 height 214
click at [545, 414] on span "guardar" at bounding box center [539, 412] width 45 height 12
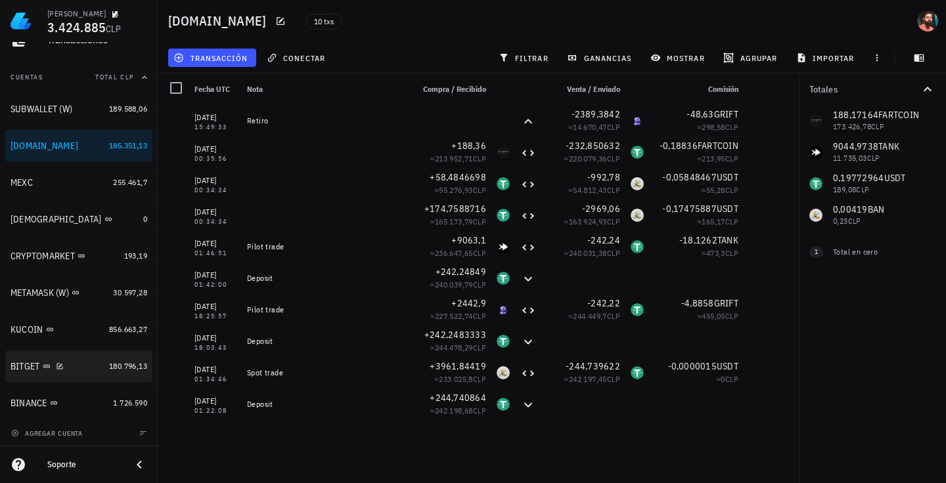
scroll to position [135, 0]
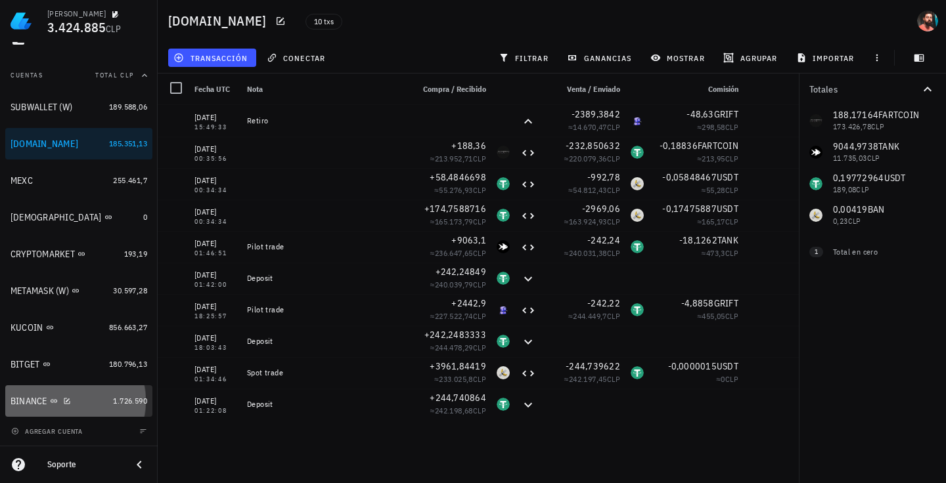
click at [82, 401] on div "BINANCE" at bounding box center [59, 401] width 97 height 12
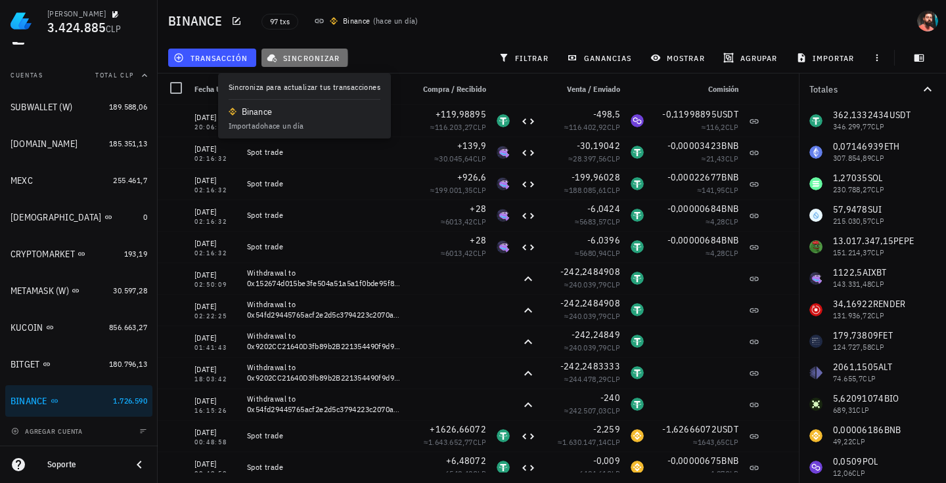
click at [297, 57] on span "sincronizar" at bounding box center [304, 58] width 70 height 11
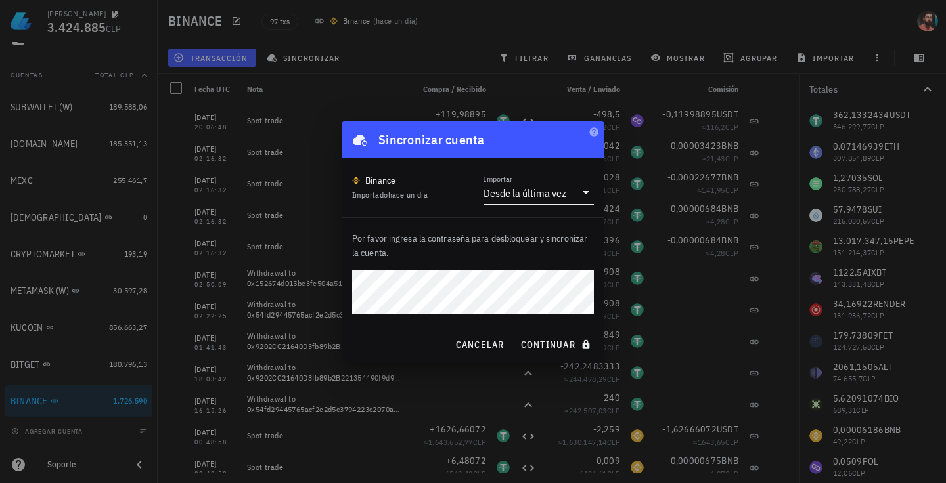
click at [500, 200] on div "Desde la última vez" at bounding box center [529, 193] width 92 height 22
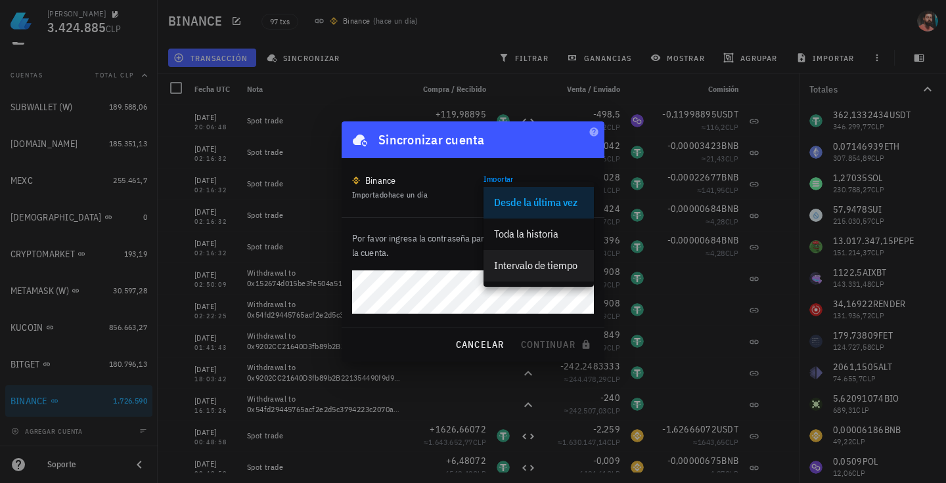
click at [540, 269] on div "Intervalo de tiempo" at bounding box center [538, 265] width 89 height 12
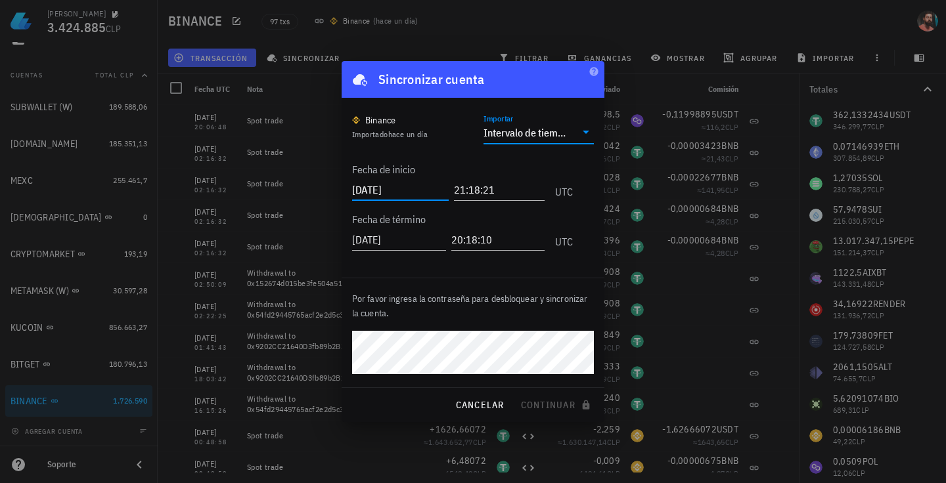
click at [390, 189] on input "[DATE]" at bounding box center [400, 189] width 97 height 21
click at [409, 192] on input "[DATE]" at bounding box center [400, 189] width 97 height 21
type input "[DATE]"
click at [538, 404] on span "continuar" at bounding box center [557, 405] width 74 height 12
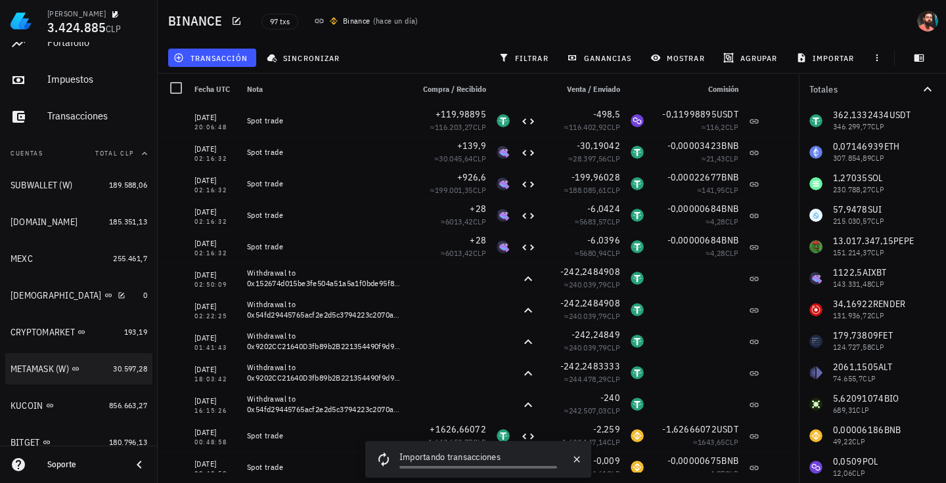
scroll to position [131, 0]
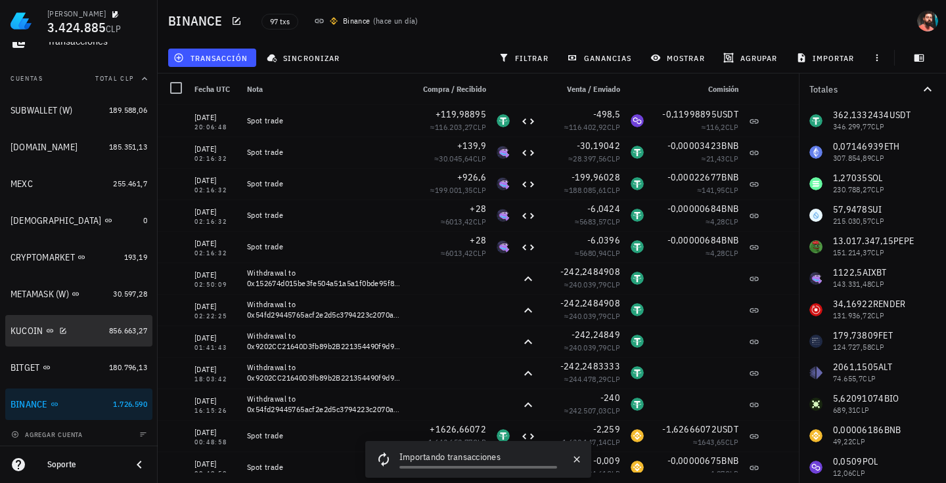
click at [92, 335] on div "KUCOIN" at bounding box center [57, 331] width 93 height 12
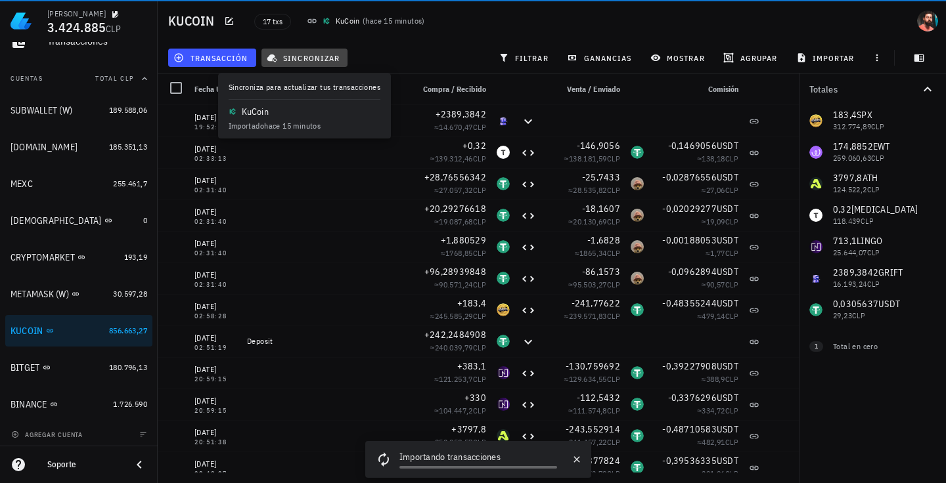
click at [294, 49] on button "sincronizar" at bounding box center [304, 58] width 87 height 18
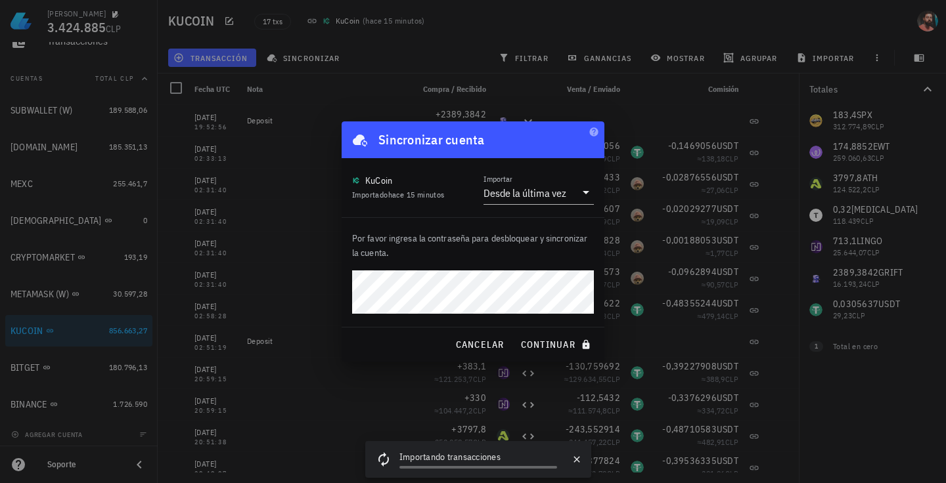
click at [515, 333] on button "continuar" at bounding box center [557, 345] width 84 height 24
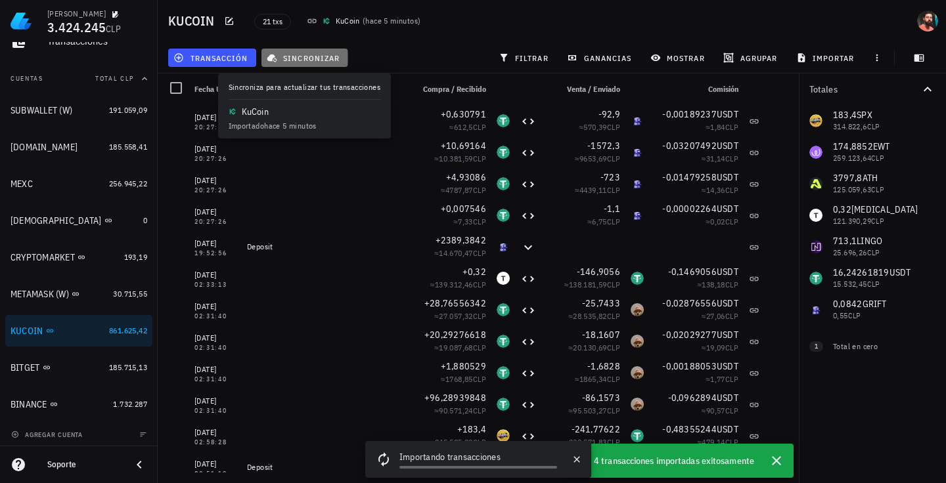
click at [328, 63] on button "sincronizar" at bounding box center [304, 58] width 87 height 18
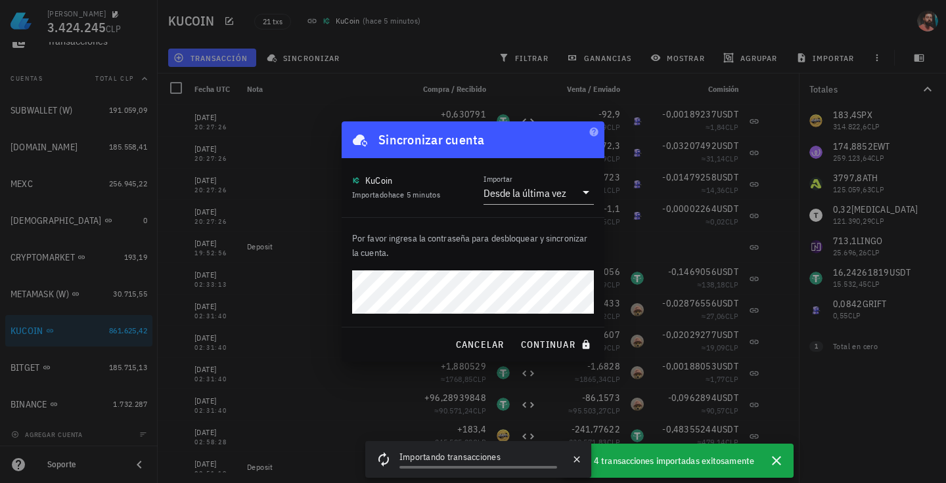
click at [515, 333] on button "continuar" at bounding box center [557, 345] width 84 height 24
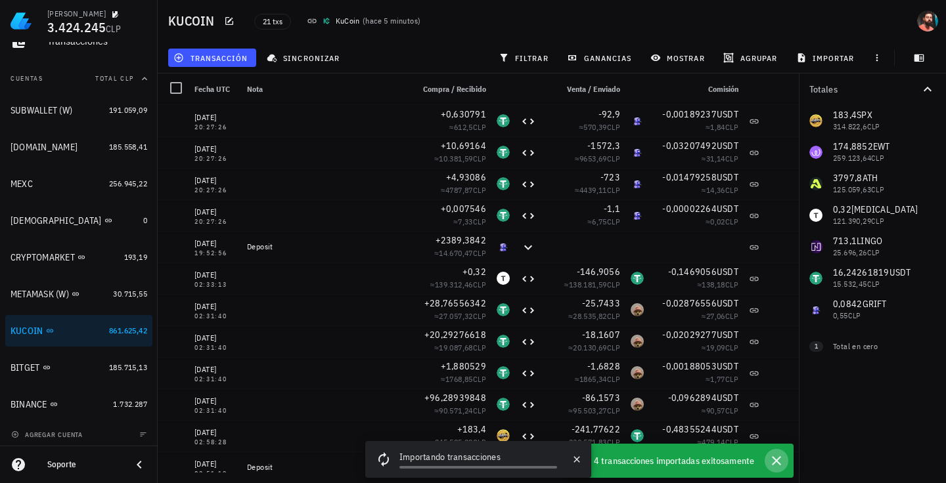
click at [672, 464] on icon "button" at bounding box center [776, 461] width 16 height 16
click at [672, 454] on icon "button" at bounding box center [776, 461] width 16 height 16
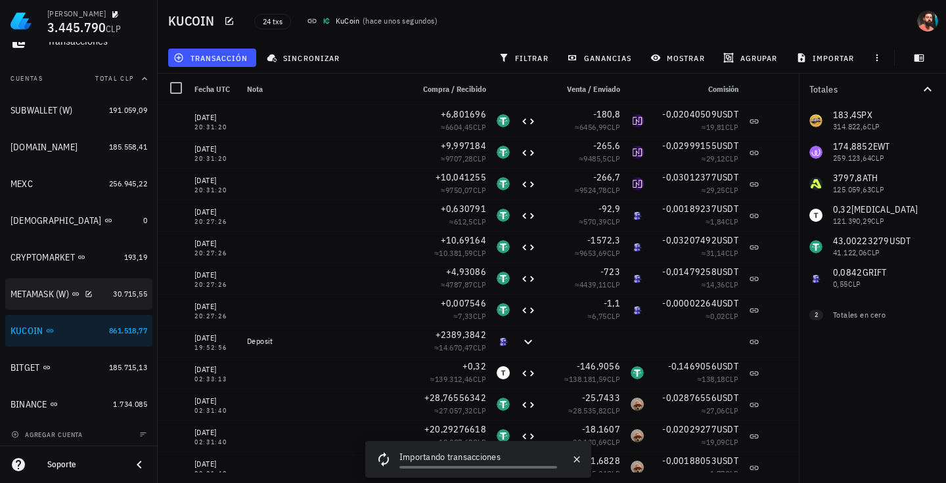
scroll to position [135, 0]
